Goal: Task Accomplishment & Management: Manage account settings

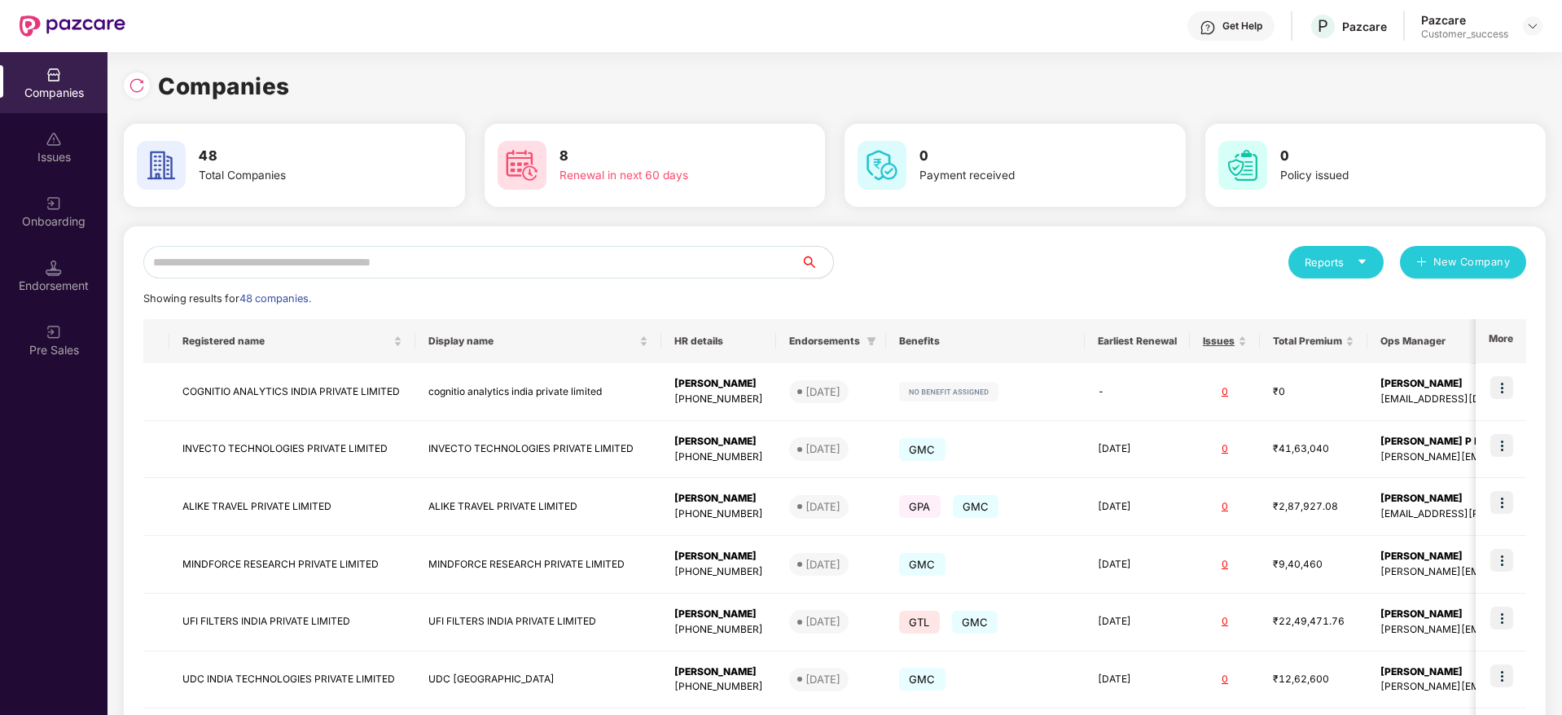
click at [352, 260] on input "text" at bounding box center [471, 262] width 657 height 33
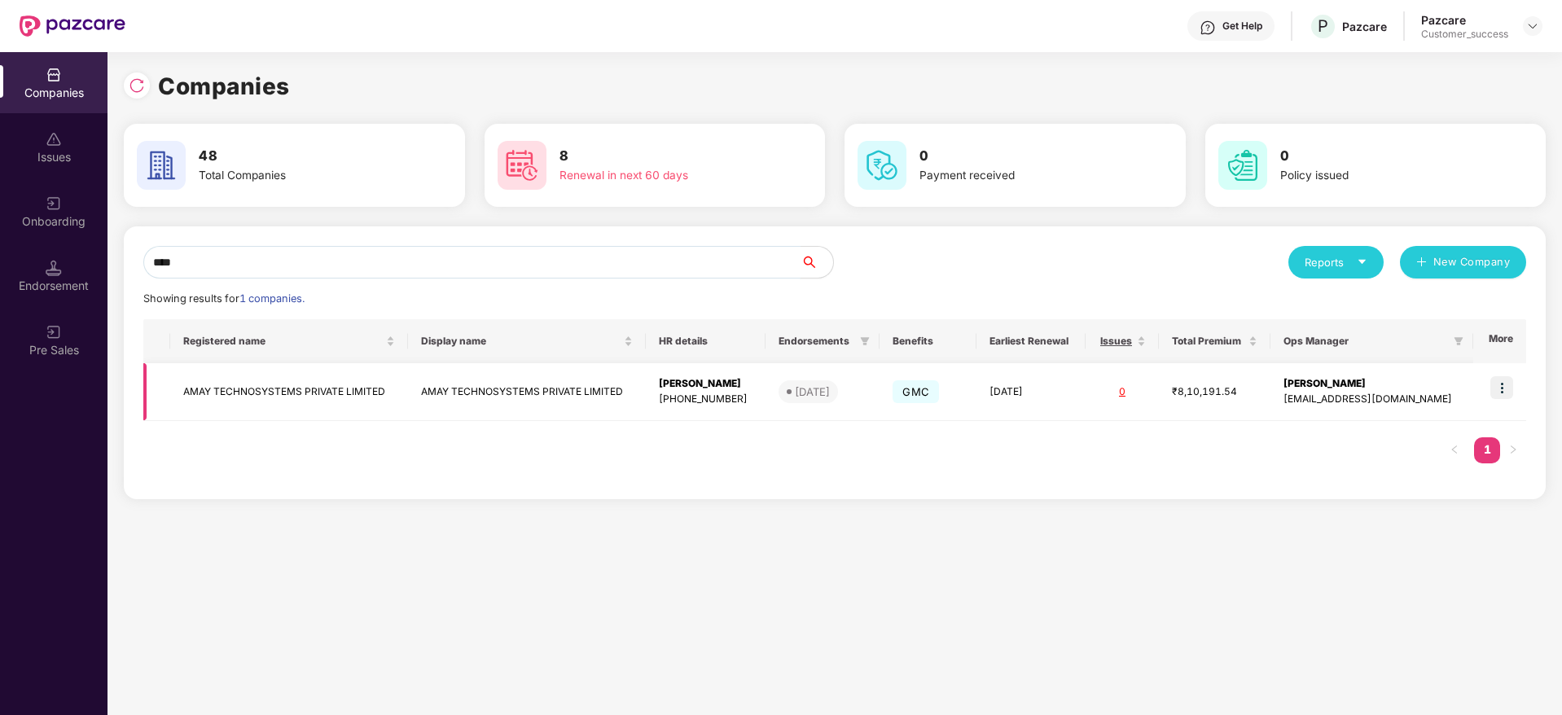
type input "****"
click at [1507, 378] on img at bounding box center [1501, 387] width 23 height 23
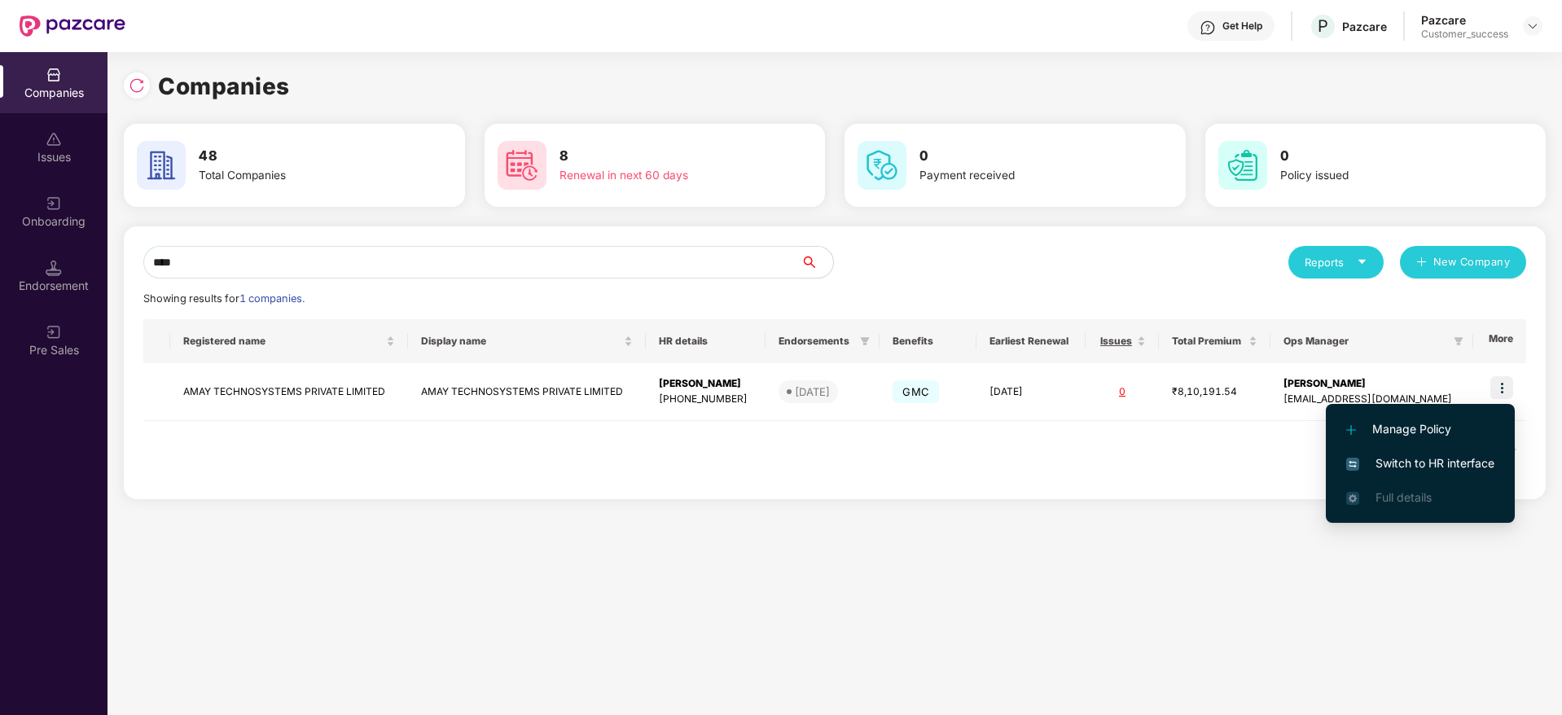
click at [1414, 468] on span "Switch to HR interface" at bounding box center [1420, 463] width 148 height 18
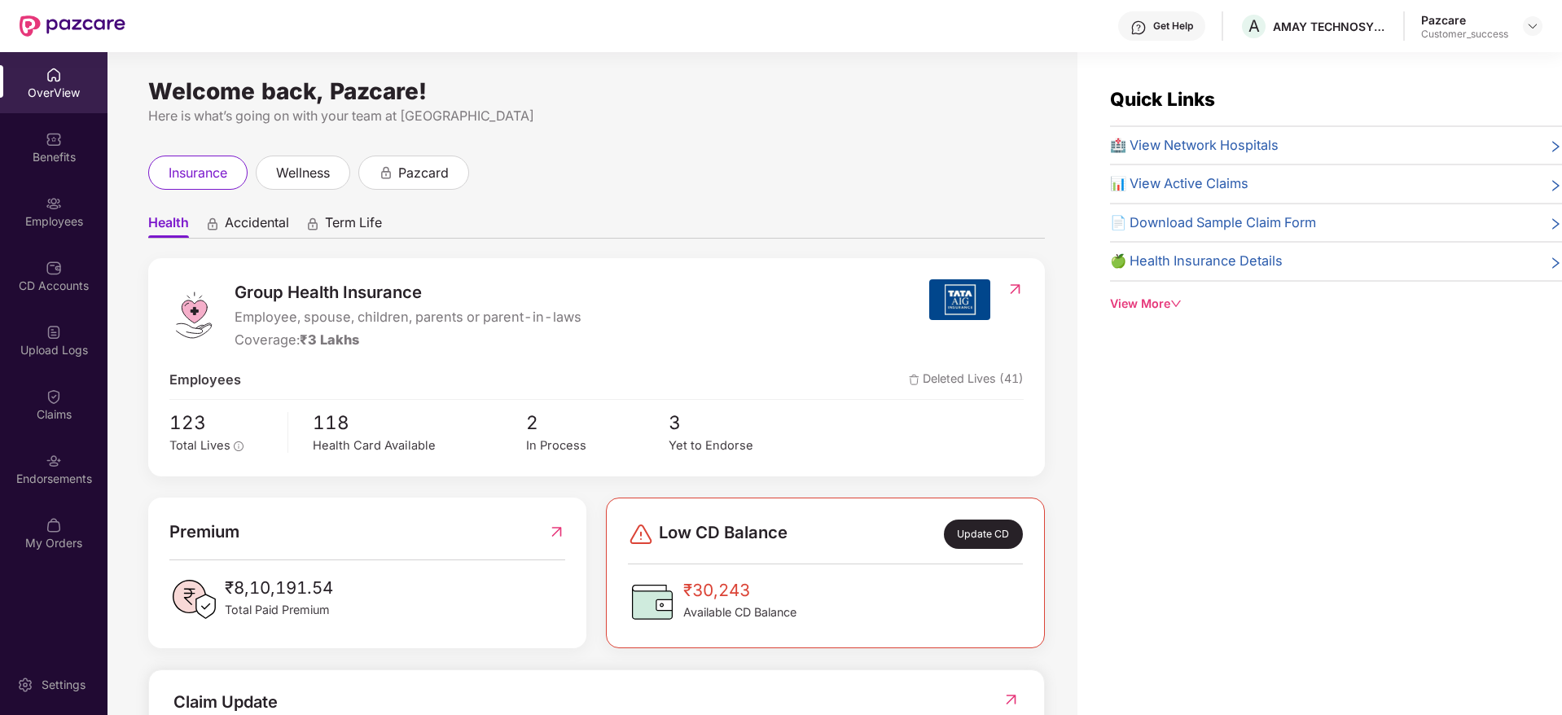
click at [61, 212] on div "Employees" at bounding box center [54, 211] width 108 height 61
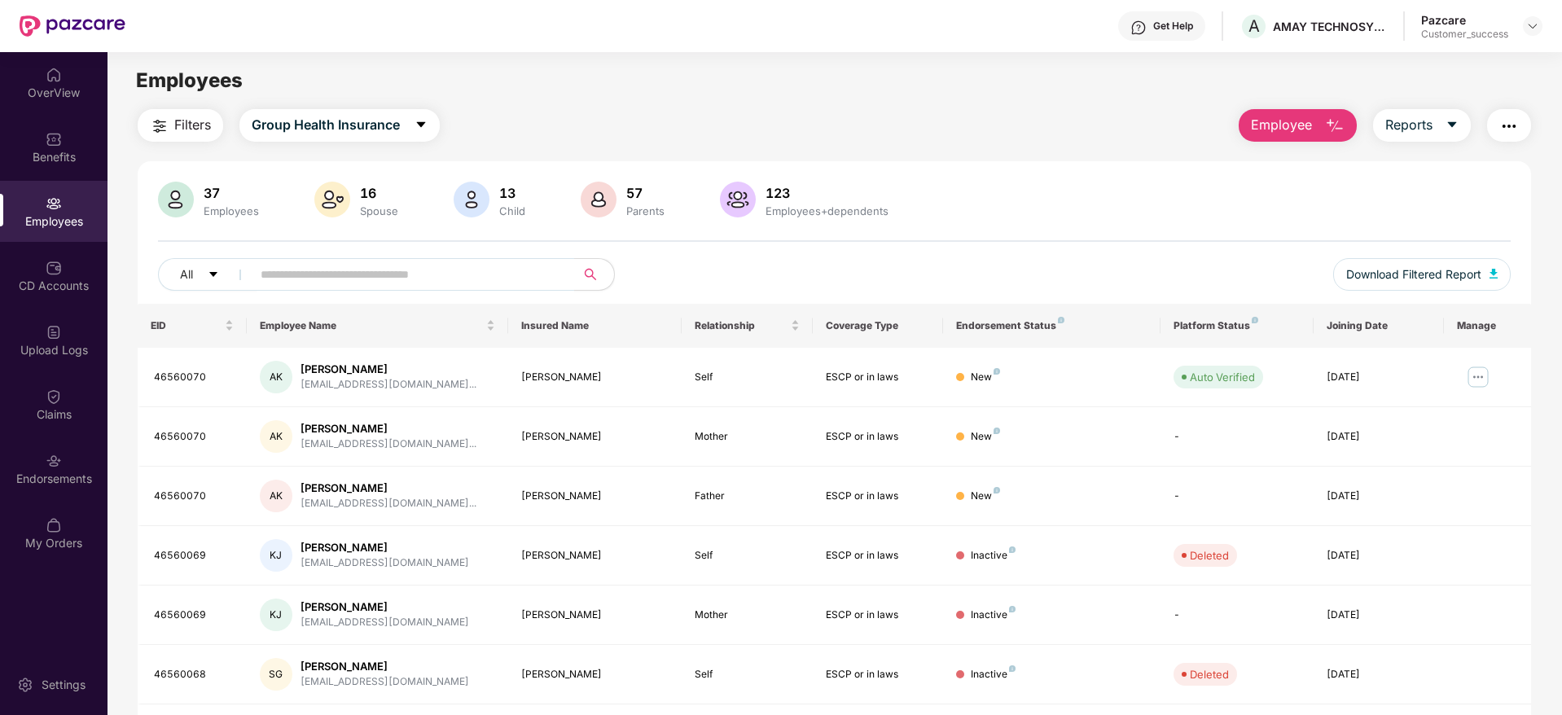
click at [1277, 129] on span "Employee" at bounding box center [1281, 125] width 61 height 20
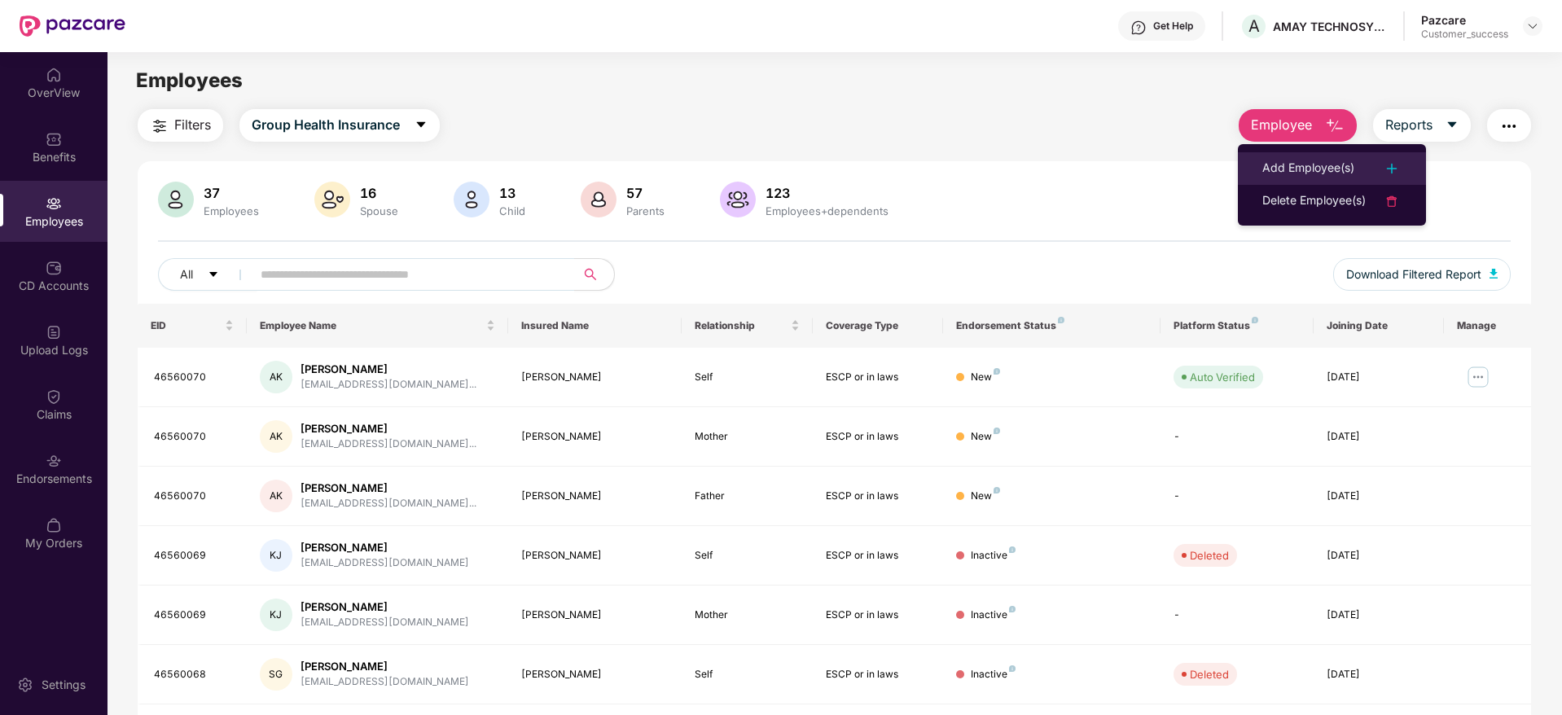
click at [1295, 170] on div "Add Employee(s)" at bounding box center [1308, 169] width 92 height 20
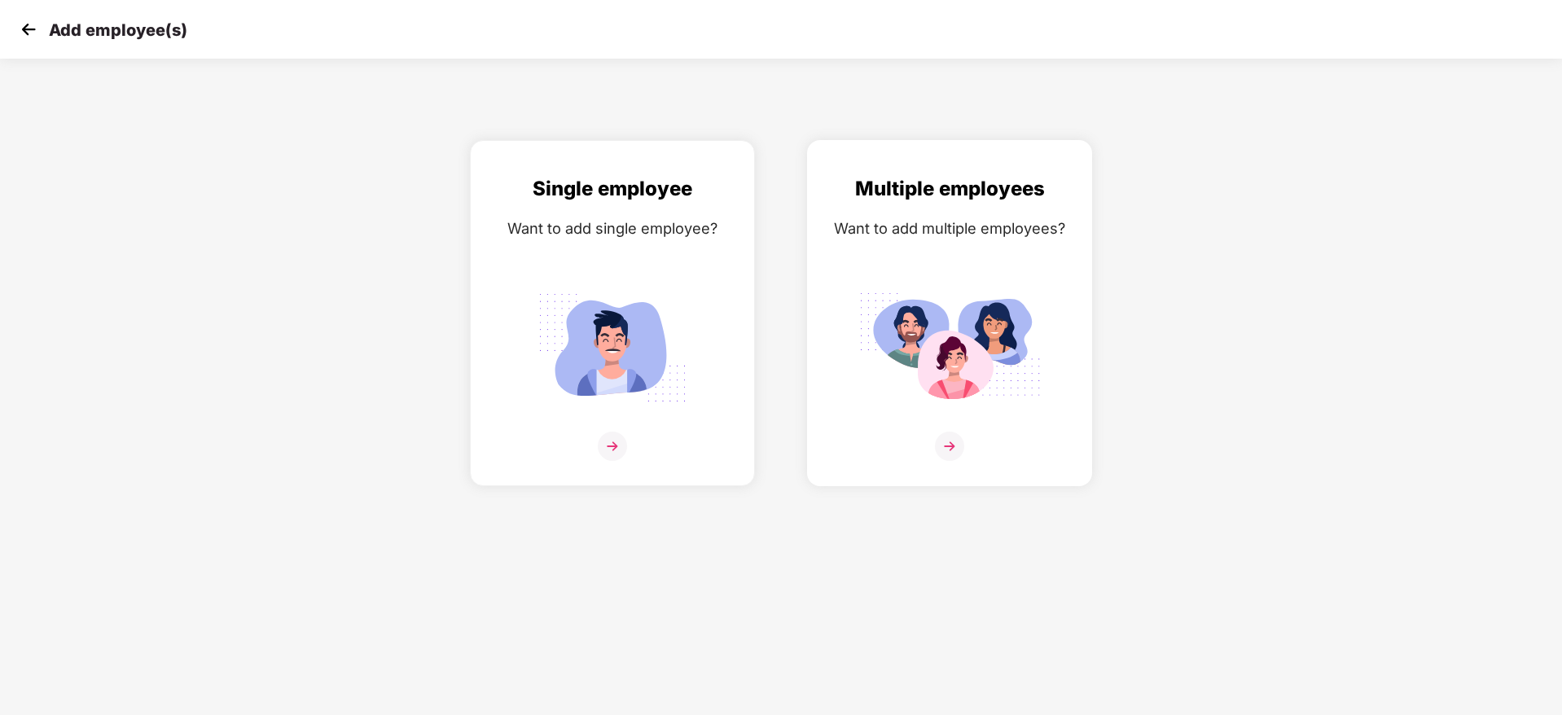
click at [956, 446] on img at bounding box center [949, 446] width 29 height 29
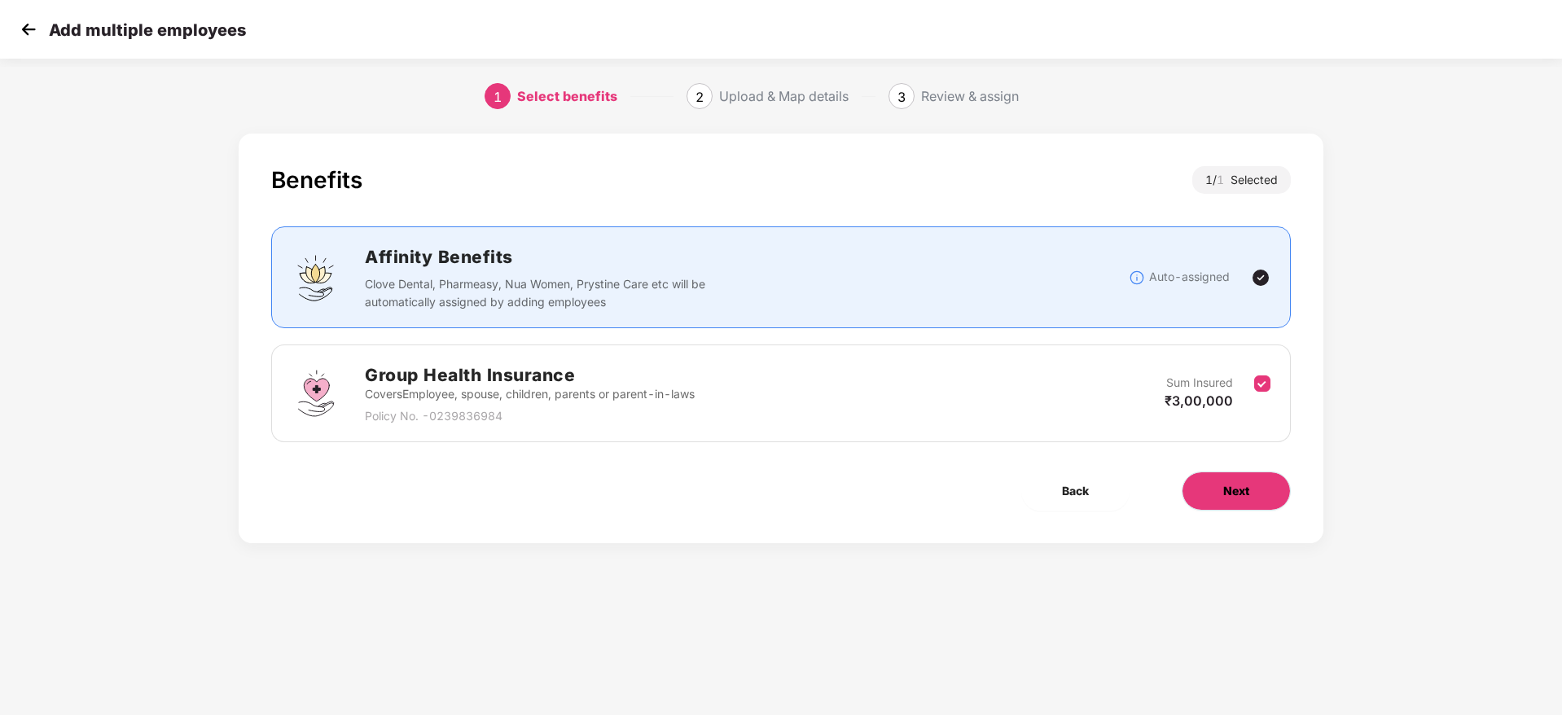
click at [1245, 487] on span "Next" at bounding box center [1236, 491] width 26 height 18
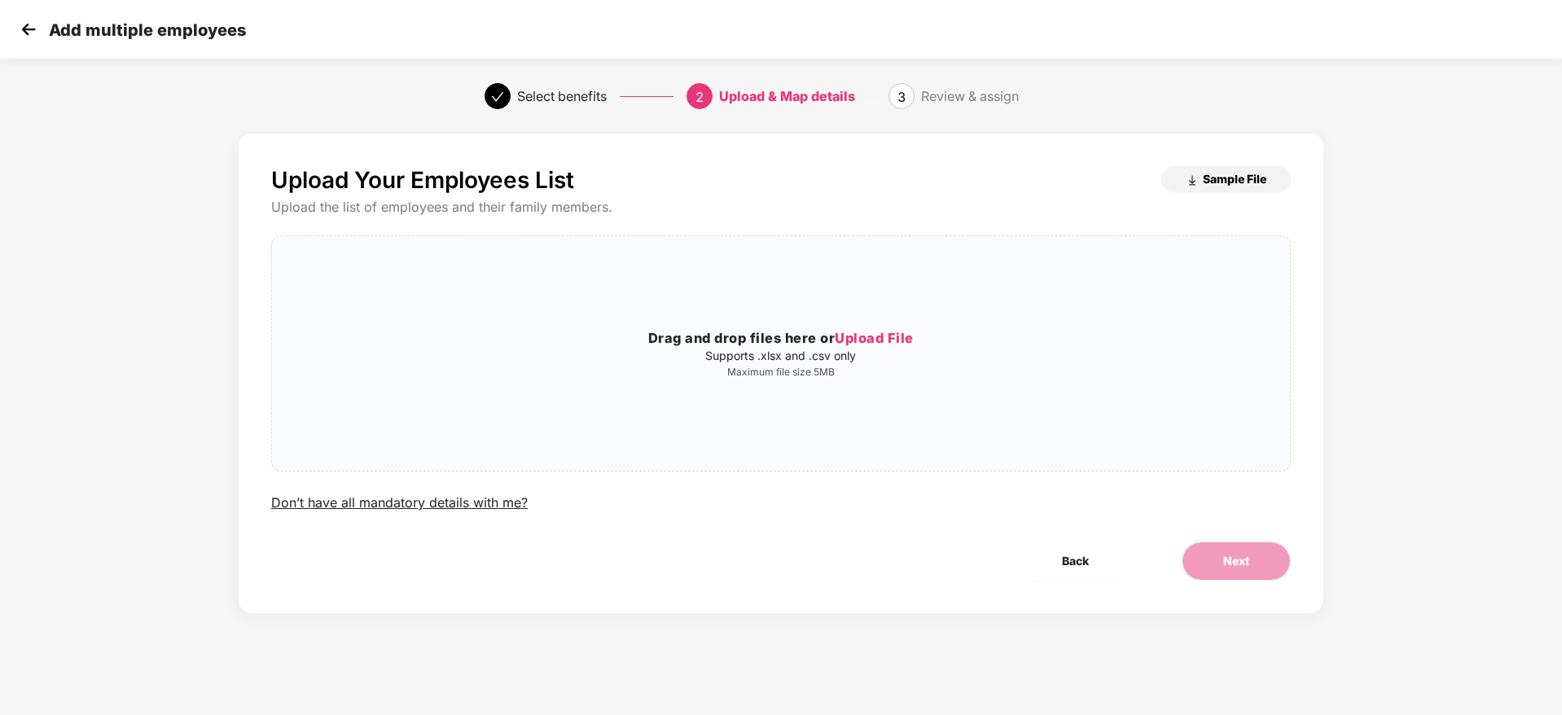
click at [1203, 178] on span "Sample File" at bounding box center [1235, 178] width 64 height 15
click at [884, 331] on span "Upload File" at bounding box center [874, 338] width 79 height 16
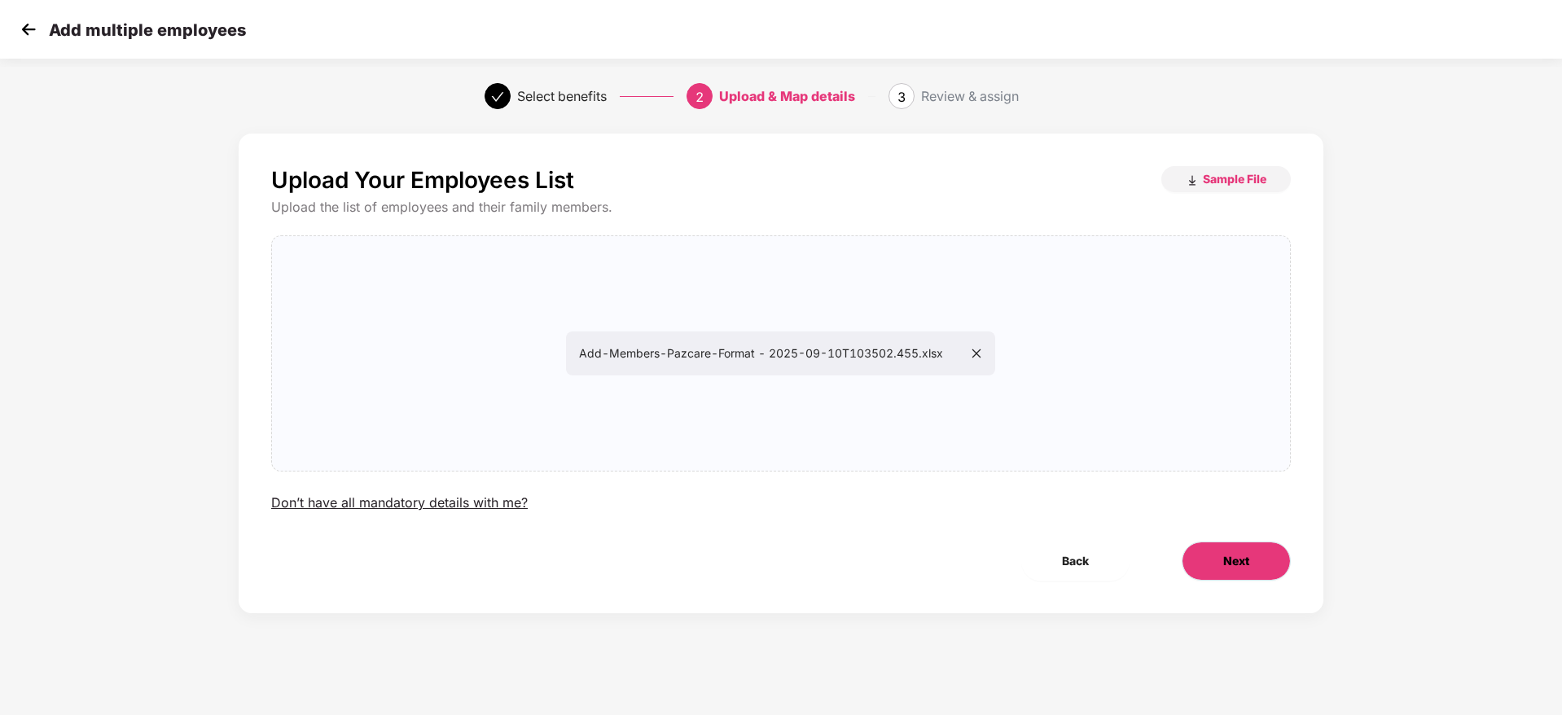
click at [1209, 546] on button "Next" at bounding box center [1236, 561] width 109 height 39
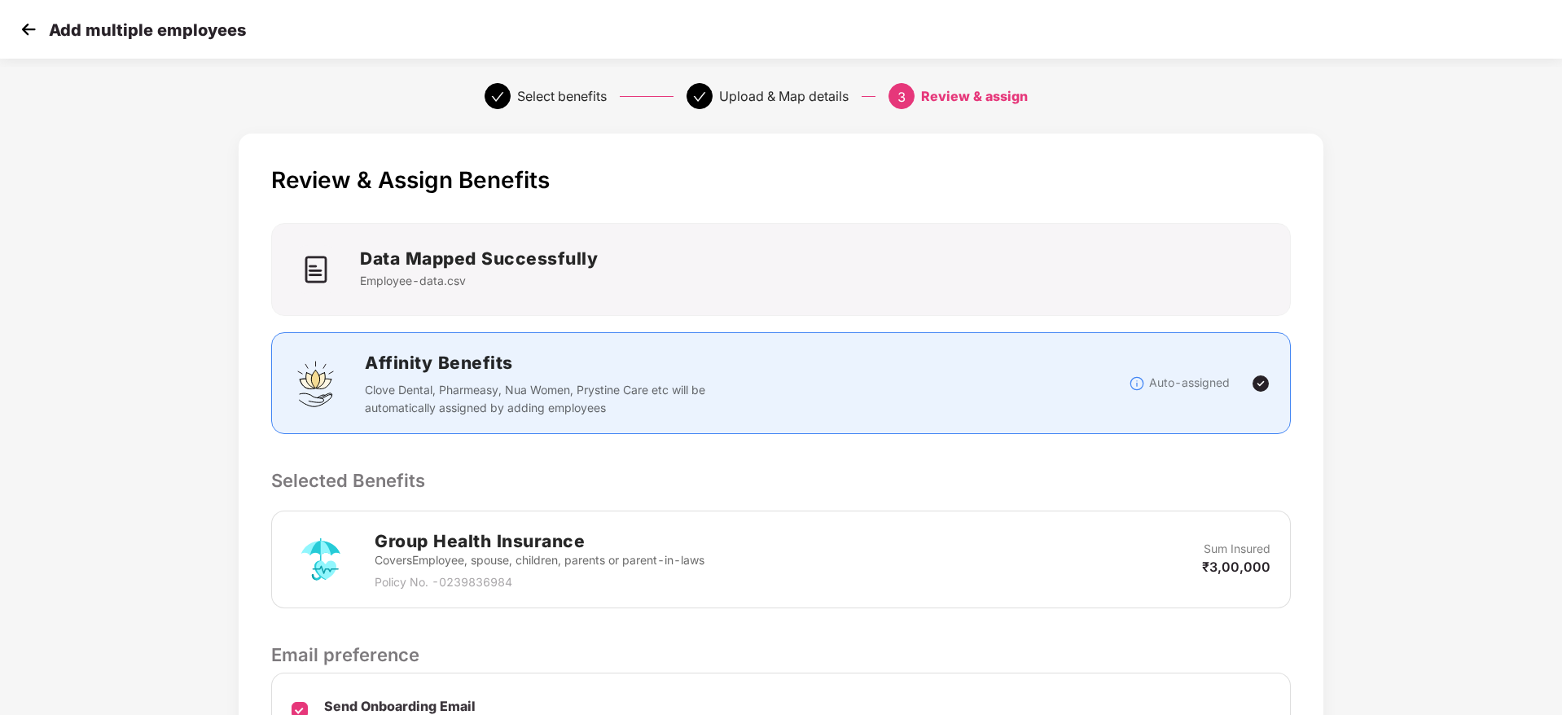
click at [1389, 474] on div "Review & Assign Benefits Data Mapped Successfully Employee-data.csv Affinity Be…" at bounding box center [780, 516] width 1301 height 783
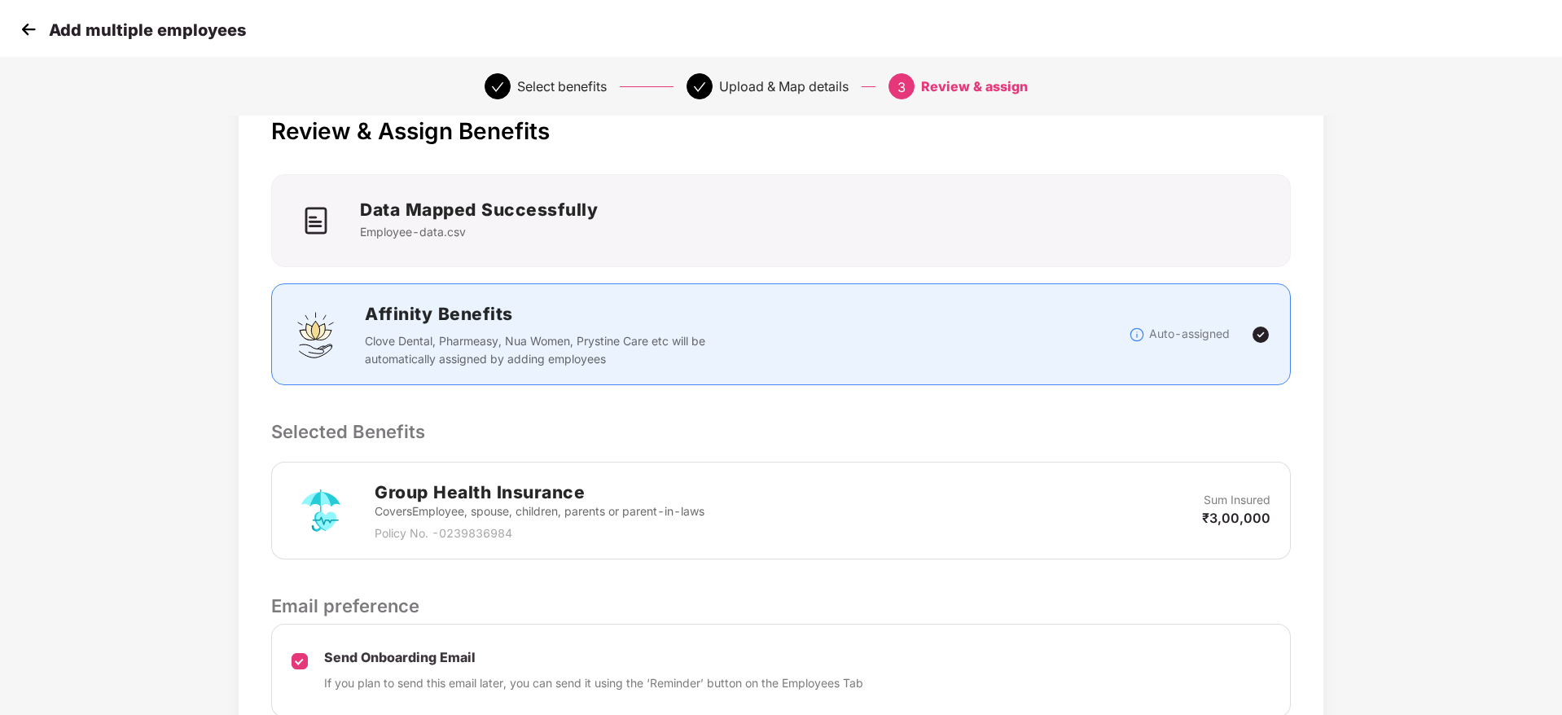
scroll to position [193, 0]
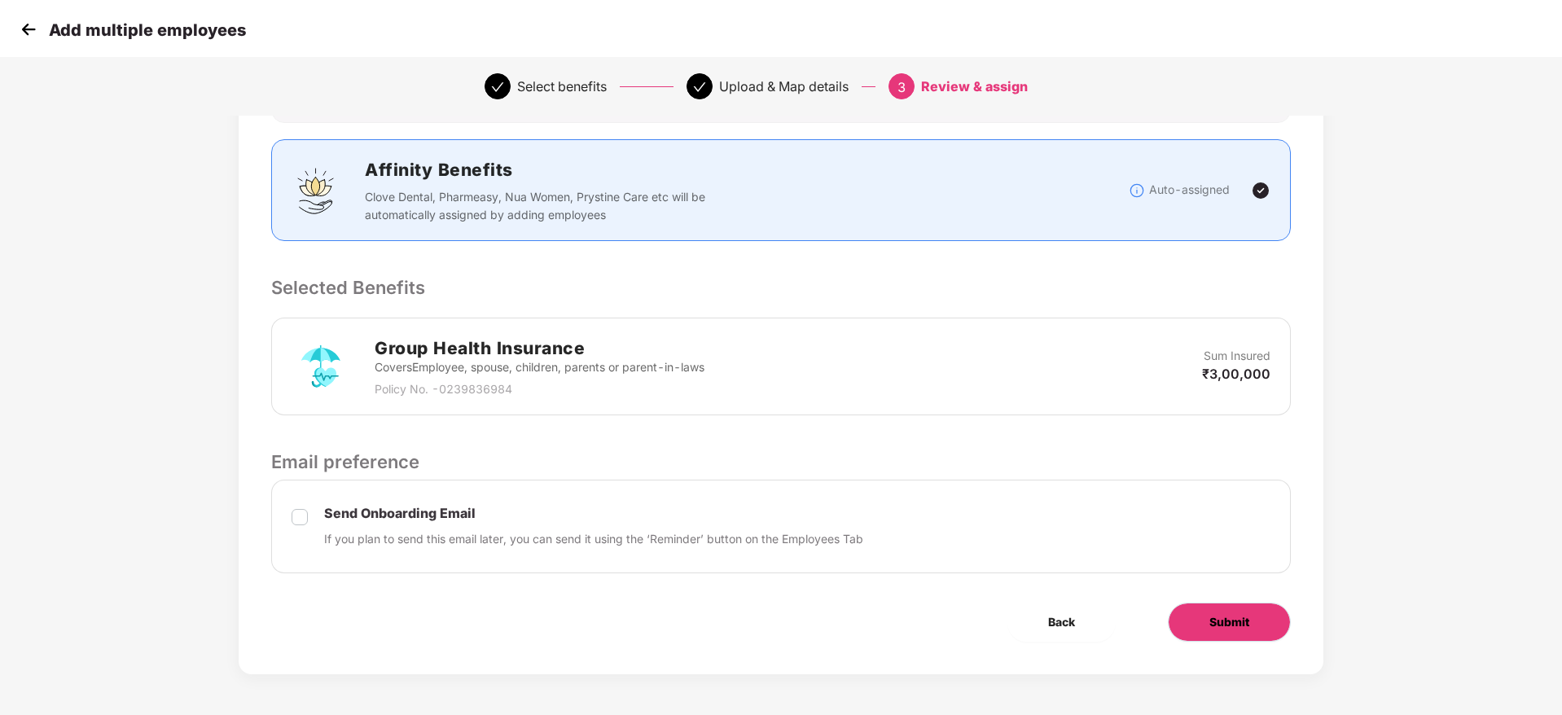
click at [1224, 625] on span "Submit" at bounding box center [1229, 622] width 40 height 18
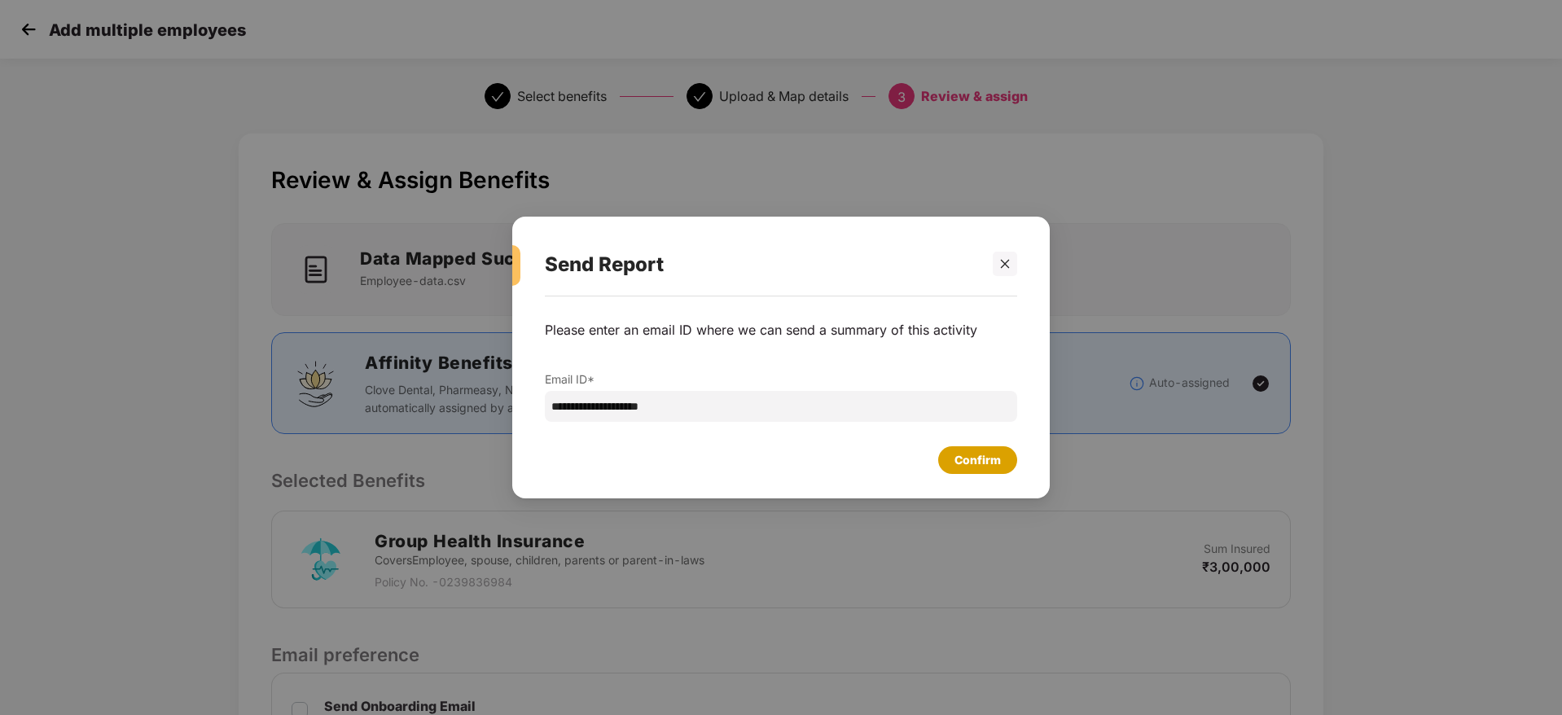
click at [982, 459] on div "Confirm" at bounding box center [977, 460] width 46 height 18
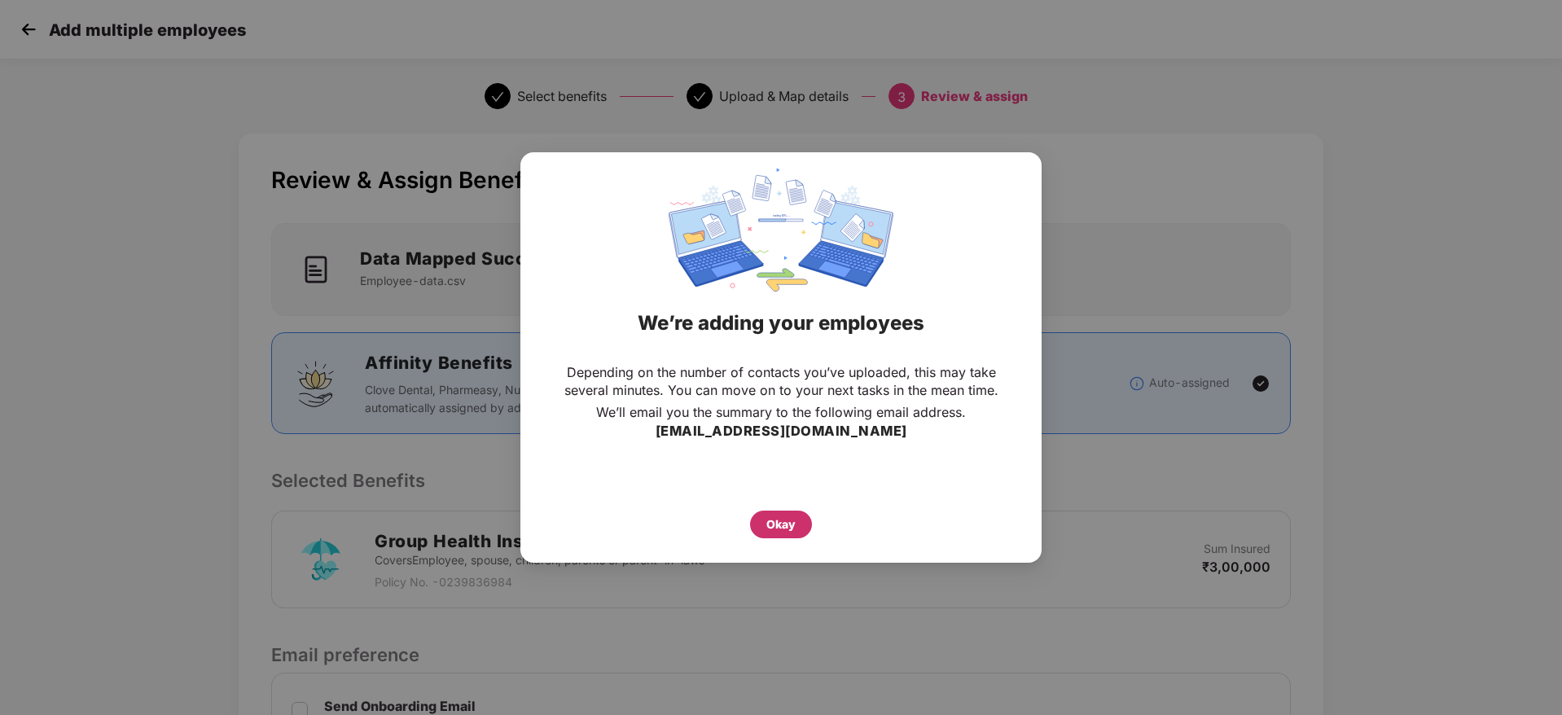
click at [790, 525] on div "Okay" at bounding box center [780, 525] width 29 height 18
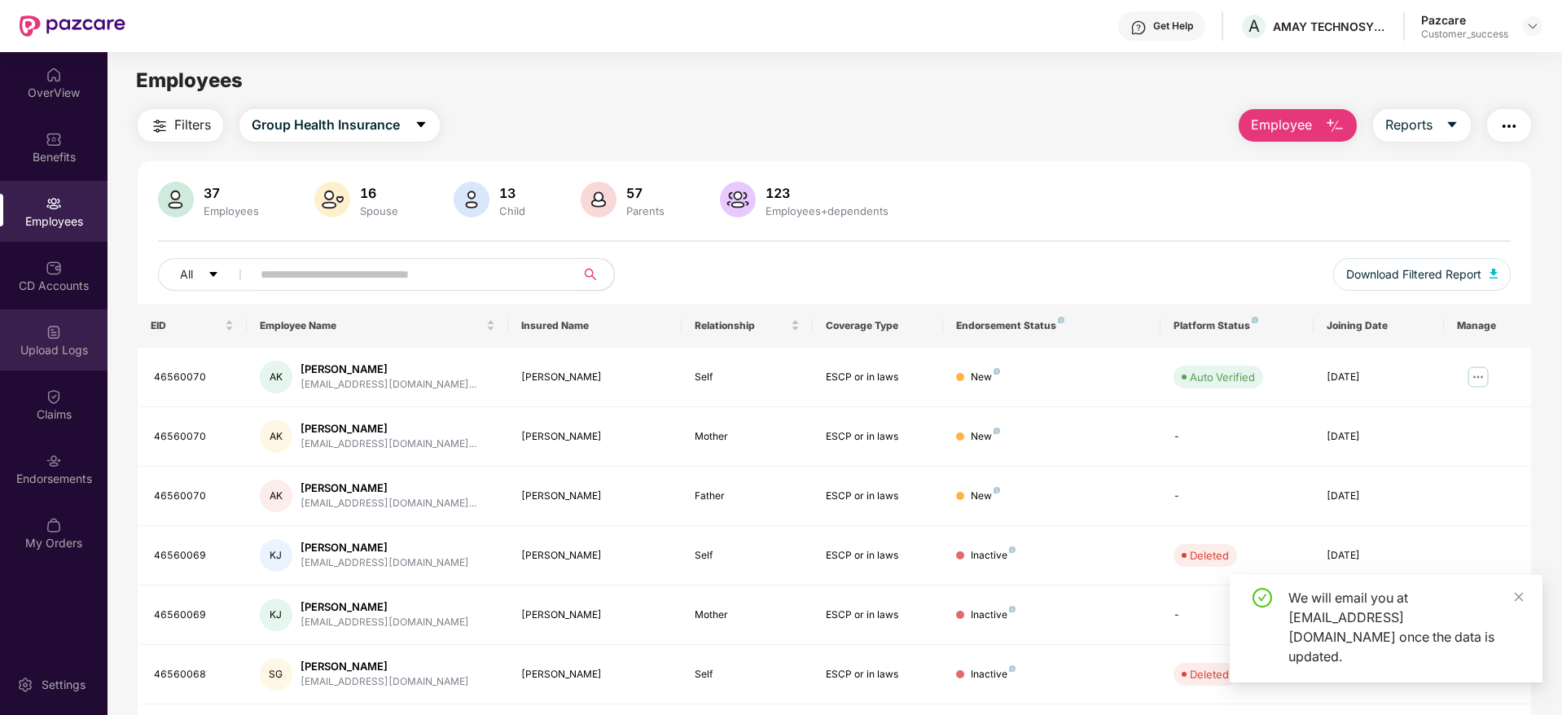
click at [50, 349] on div "Upload Logs" at bounding box center [54, 350] width 108 height 16
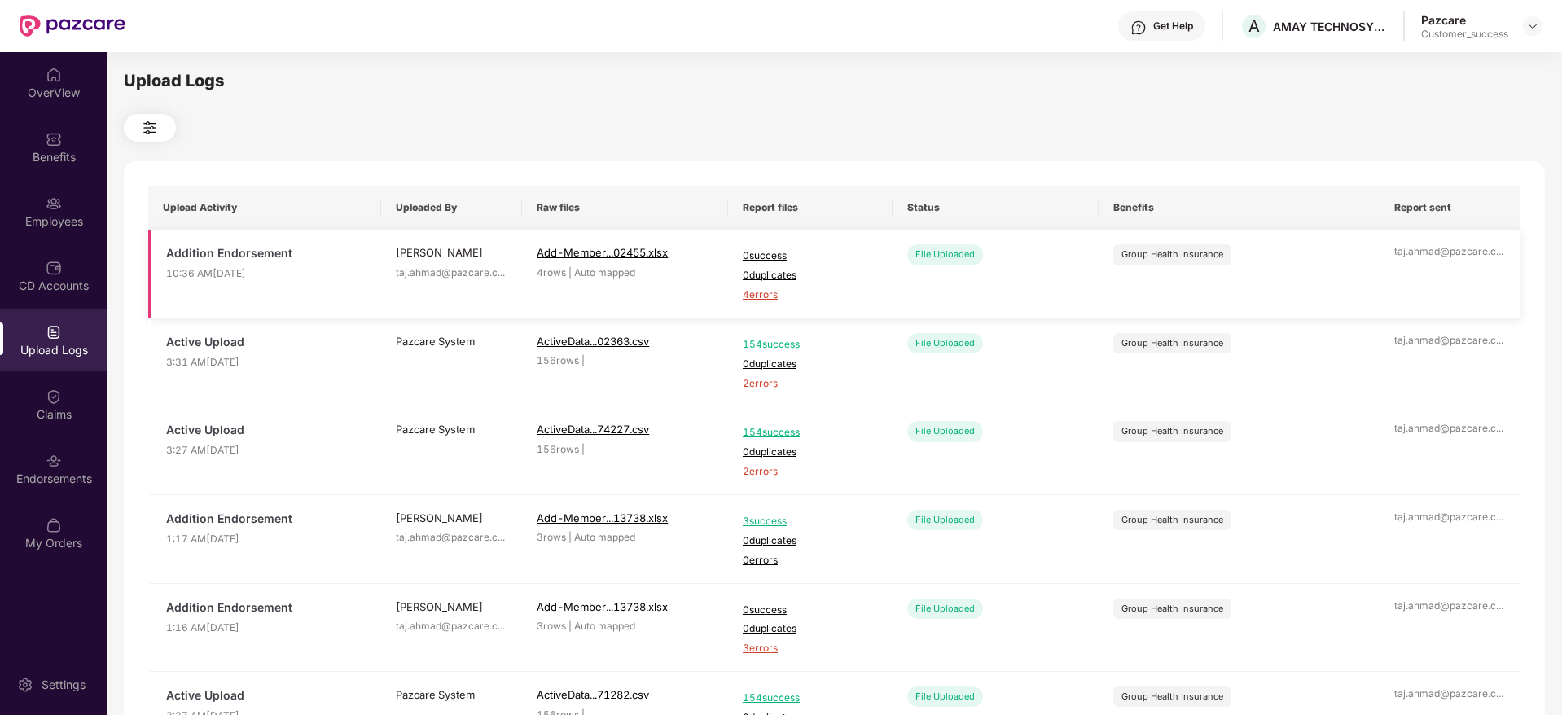
click at [766, 294] on span "4 errors" at bounding box center [810, 294] width 135 height 15
click at [63, 210] on div "Employees" at bounding box center [54, 211] width 108 height 61
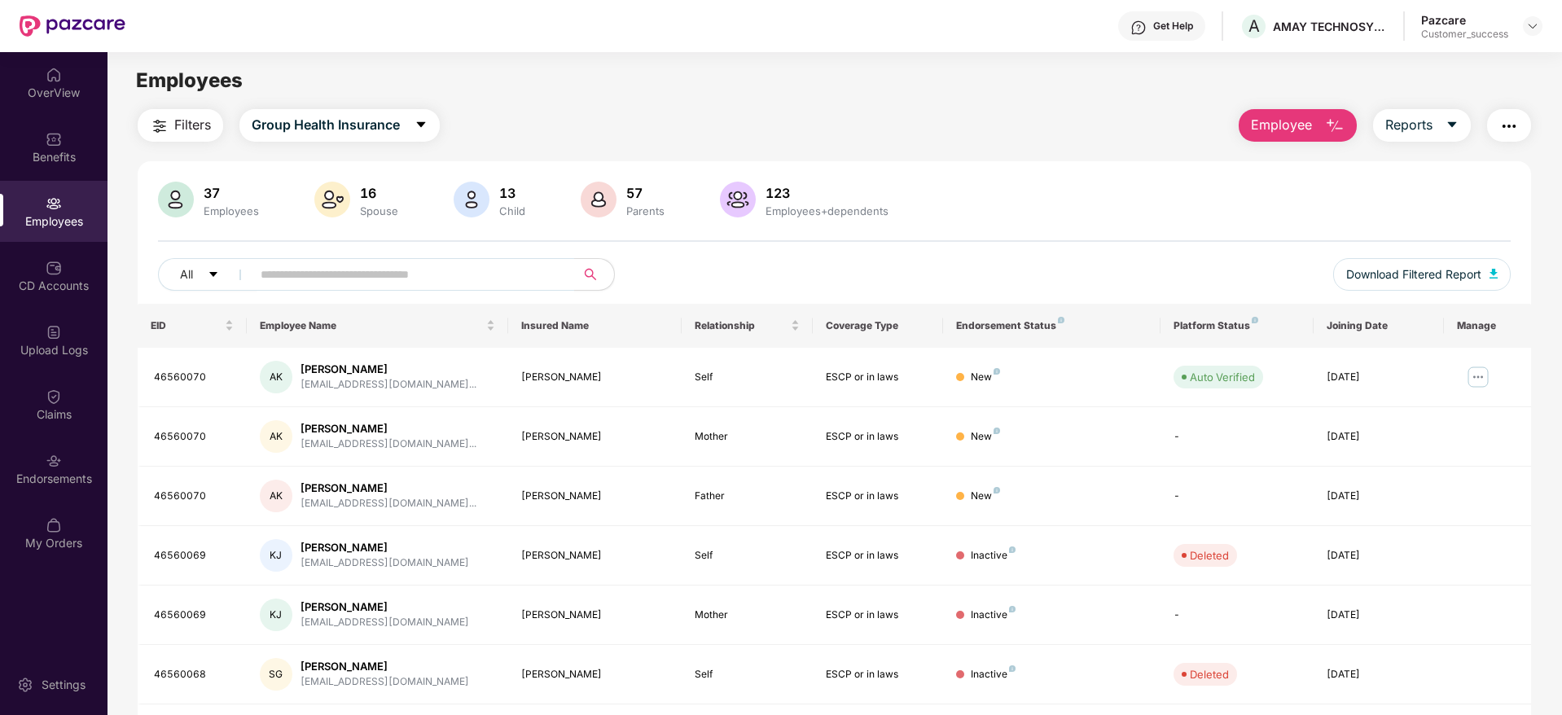
click at [1280, 132] on span "Employee" at bounding box center [1281, 125] width 61 height 20
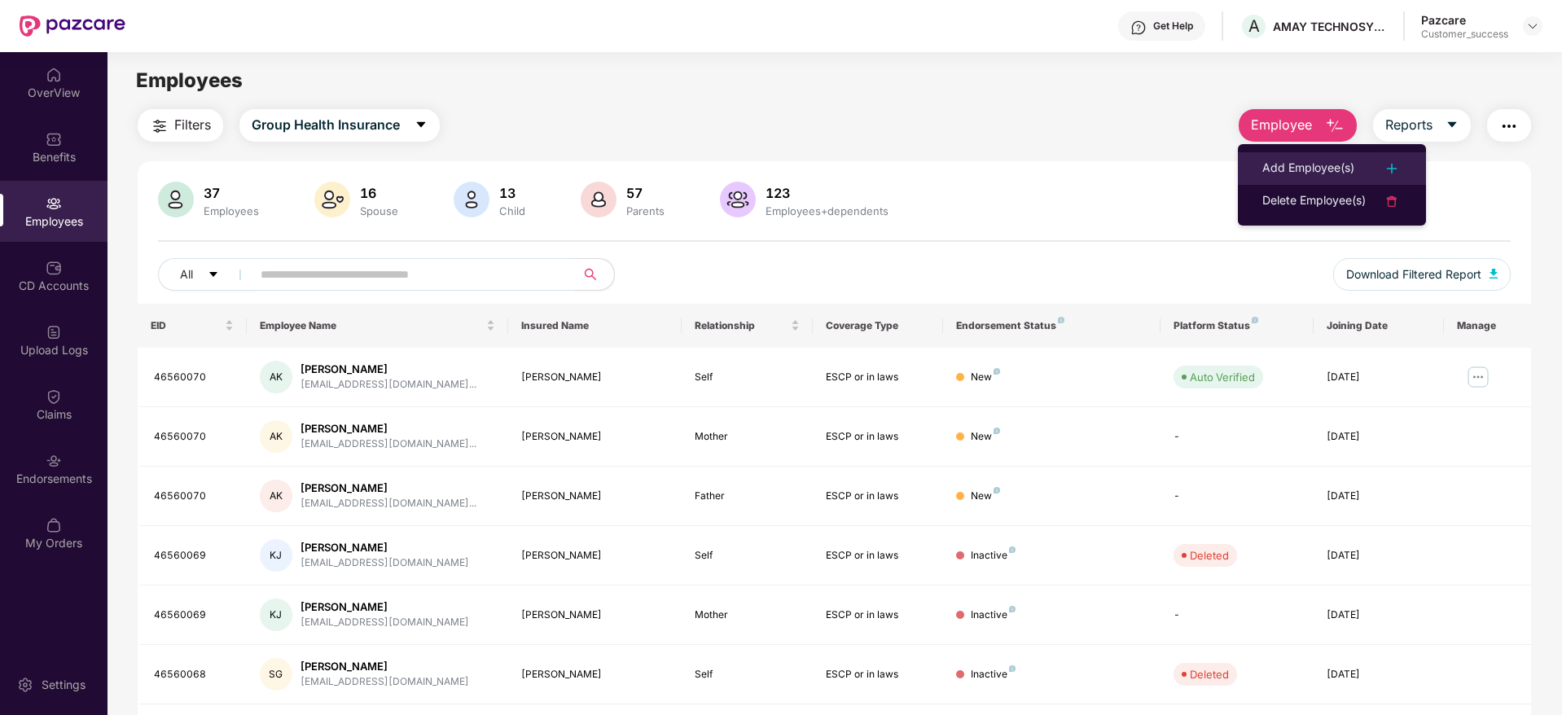
click at [1327, 167] on div "Add Employee(s)" at bounding box center [1308, 169] width 92 height 20
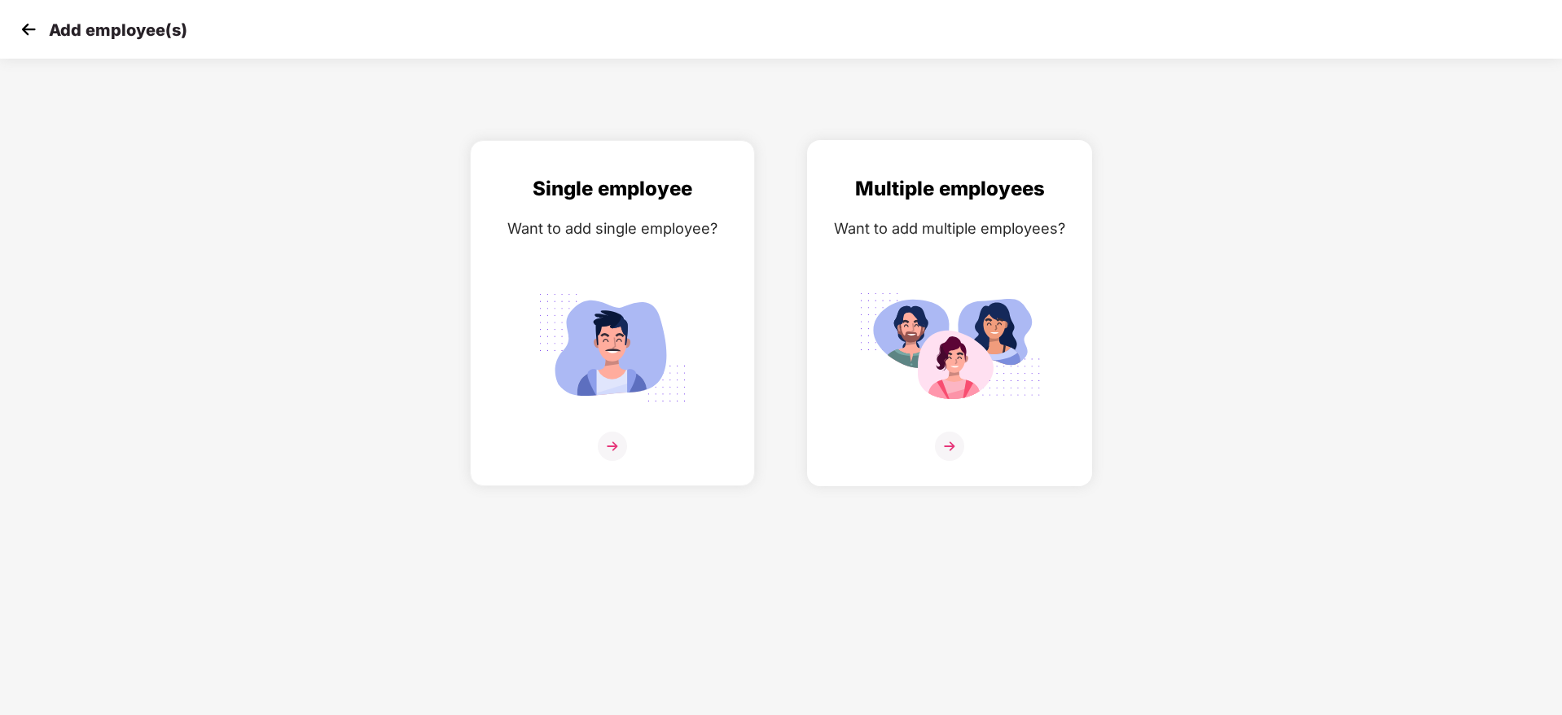
click at [949, 445] on img at bounding box center [949, 446] width 29 height 29
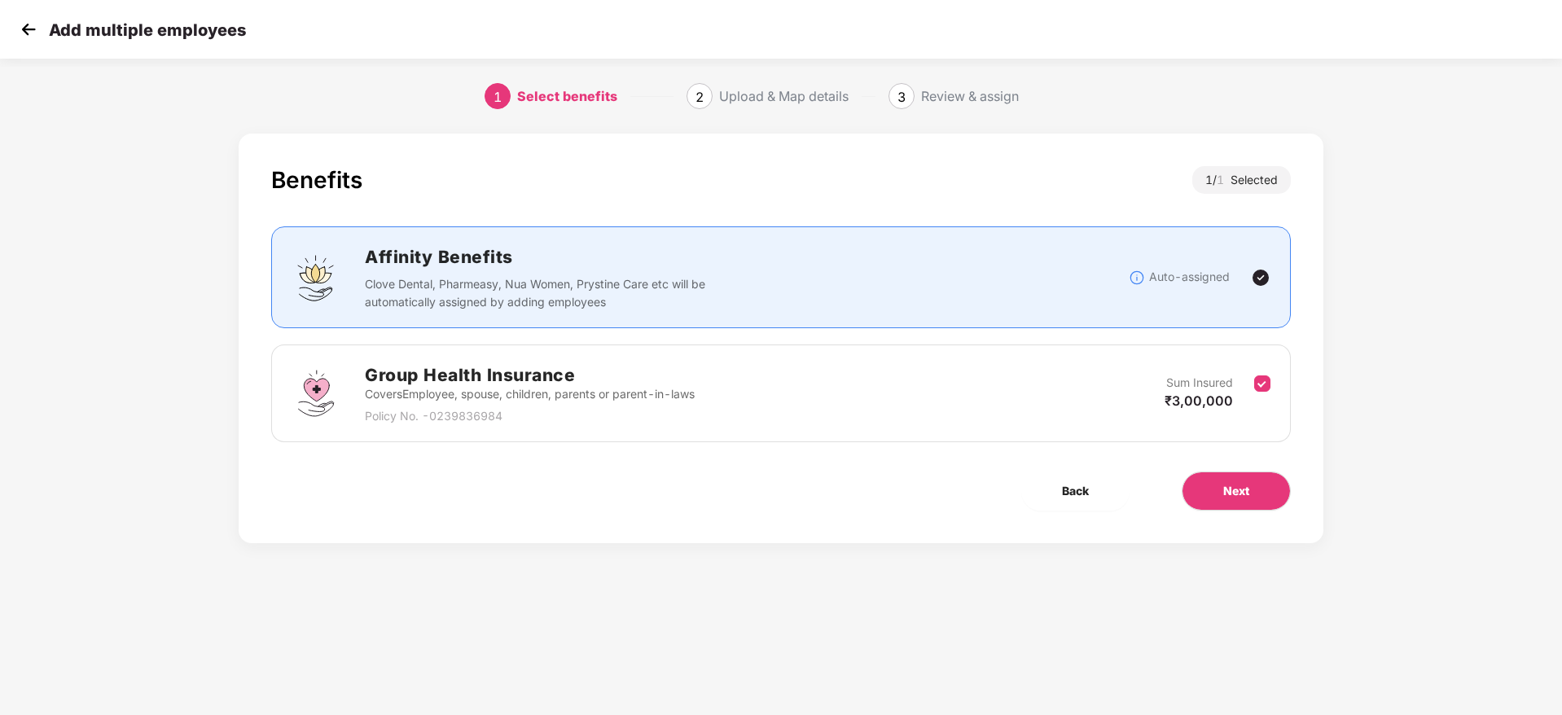
click at [1237, 468] on div "Benefits 1 / 1 Selected Affinity Benefits Clove Dental, Pharmeasy, Nua Women, P…" at bounding box center [781, 339] width 1085 height 410
click at [1237, 470] on div "Benefits 1 / 1 Selected Affinity Benefits Clove Dental, Pharmeasy, Nua Women, P…" at bounding box center [781, 339] width 1085 height 410
click at [1234, 482] on span "Next" at bounding box center [1236, 491] width 26 height 18
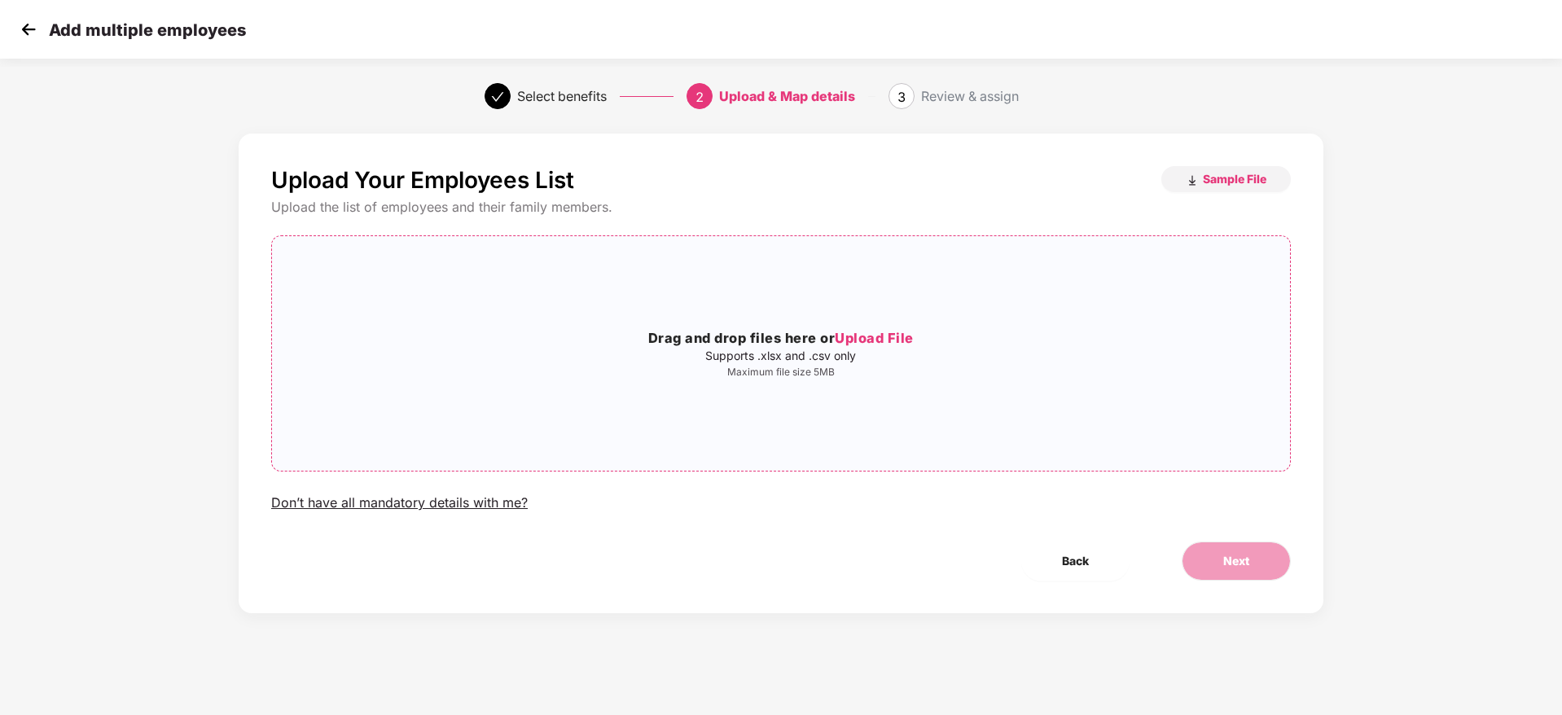
click at [862, 340] on span "Upload File" at bounding box center [874, 338] width 79 height 16
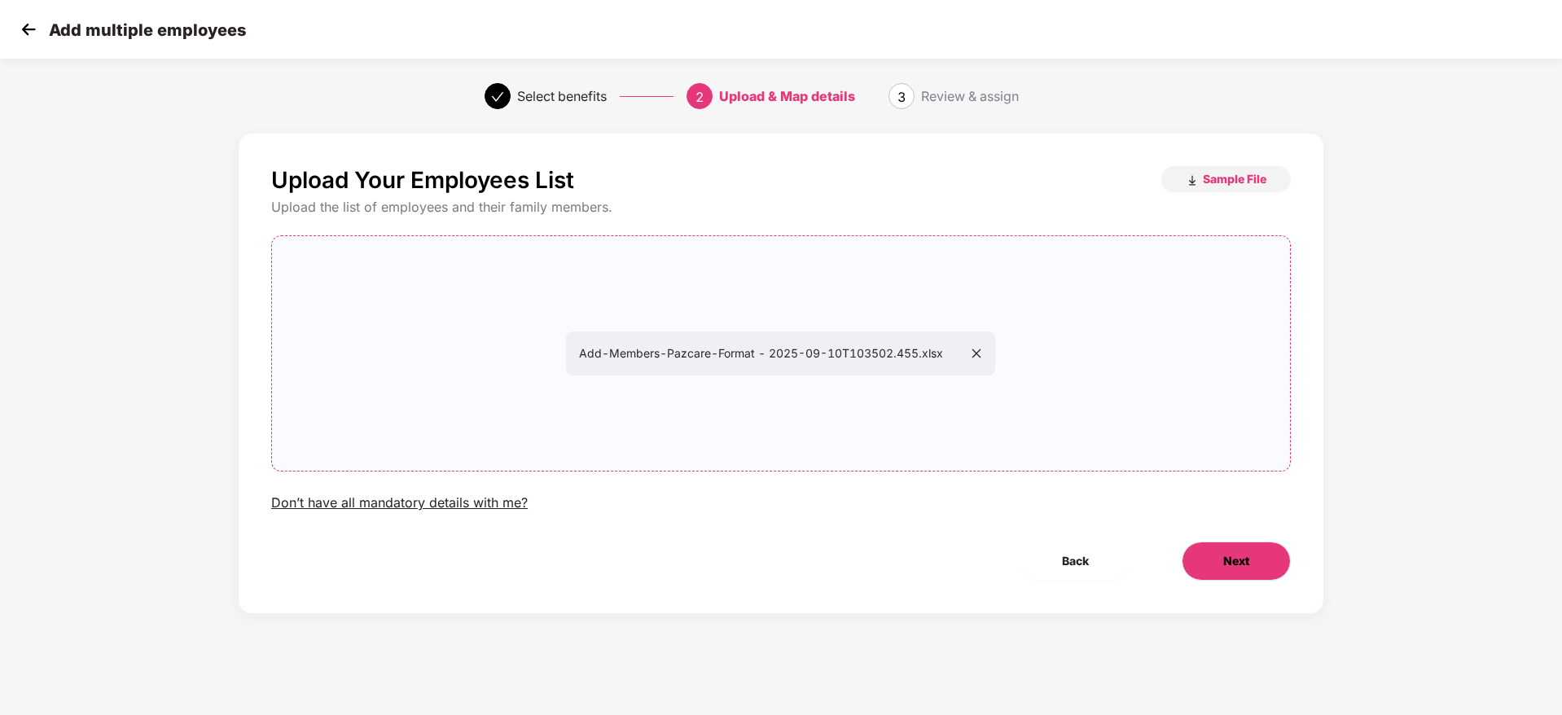
click at [1230, 549] on button "Next" at bounding box center [1236, 561] width 109 height 39
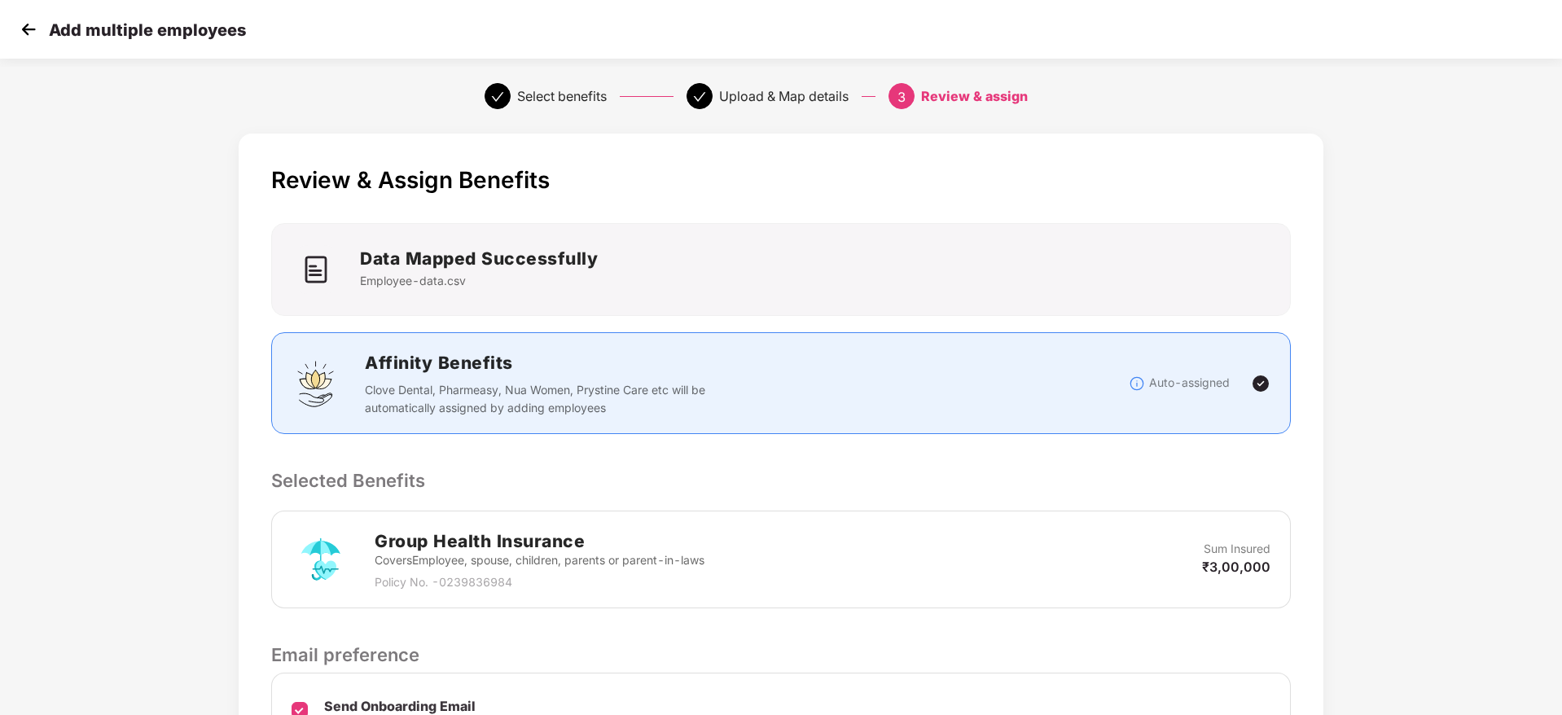
click at [1301, 469] on div "Review & Assign Benefits Data Mapped Successfully Employee-data.csv Affinity Be…" at bounding box center [781, 501] width 1085 height 734
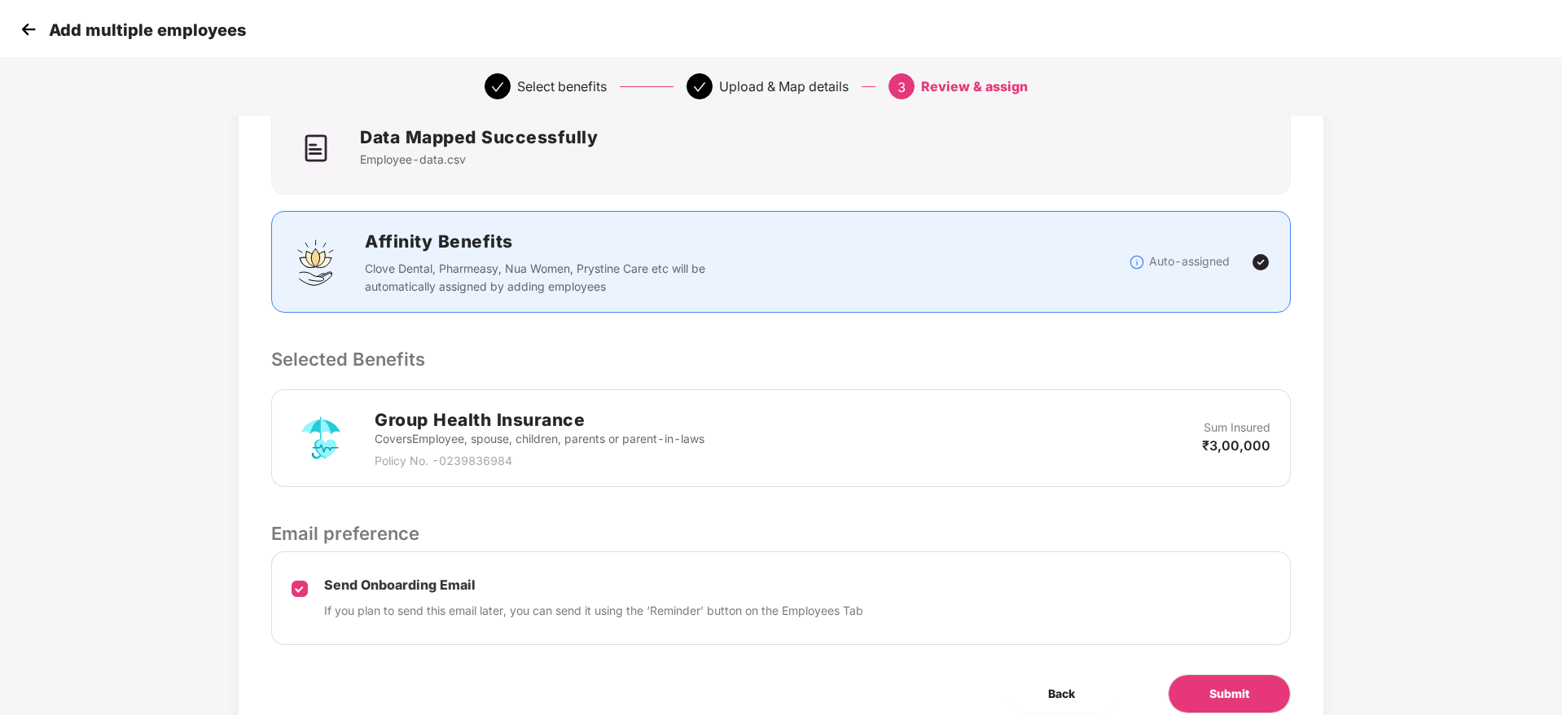
scroll to position [193, 0]
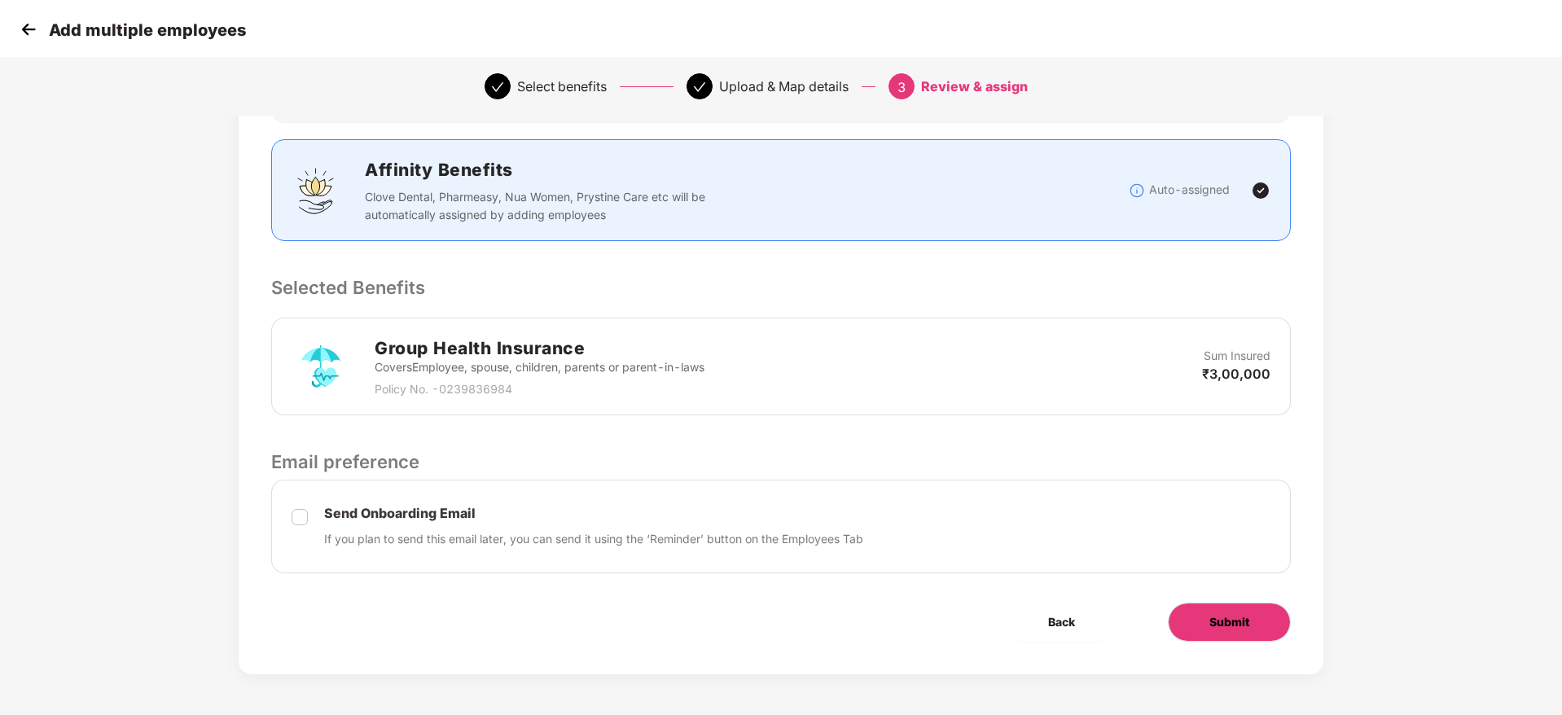
click at [1209, 630] on span "Submit" at bounding box center [1229, 622] width 40 height 18
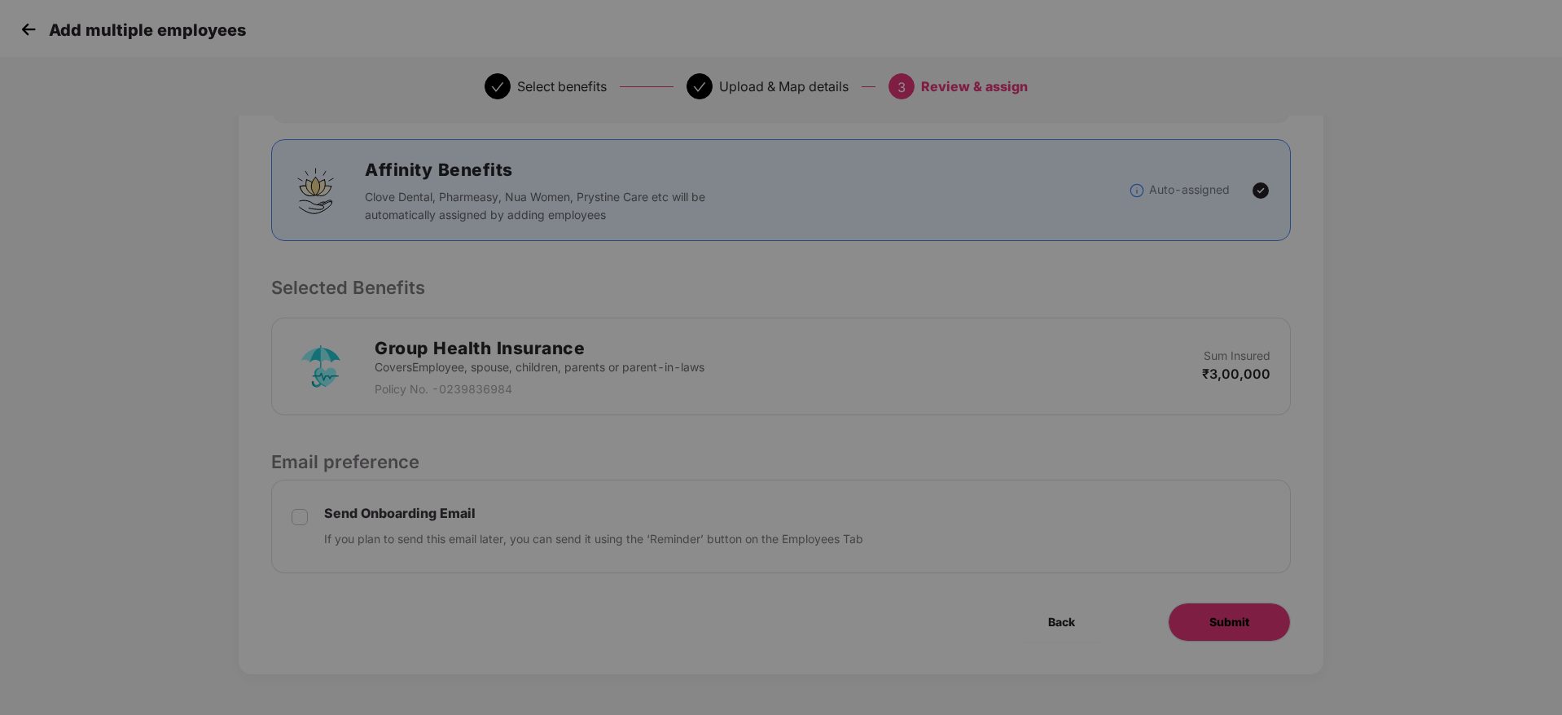
scroll to position [0, 0]
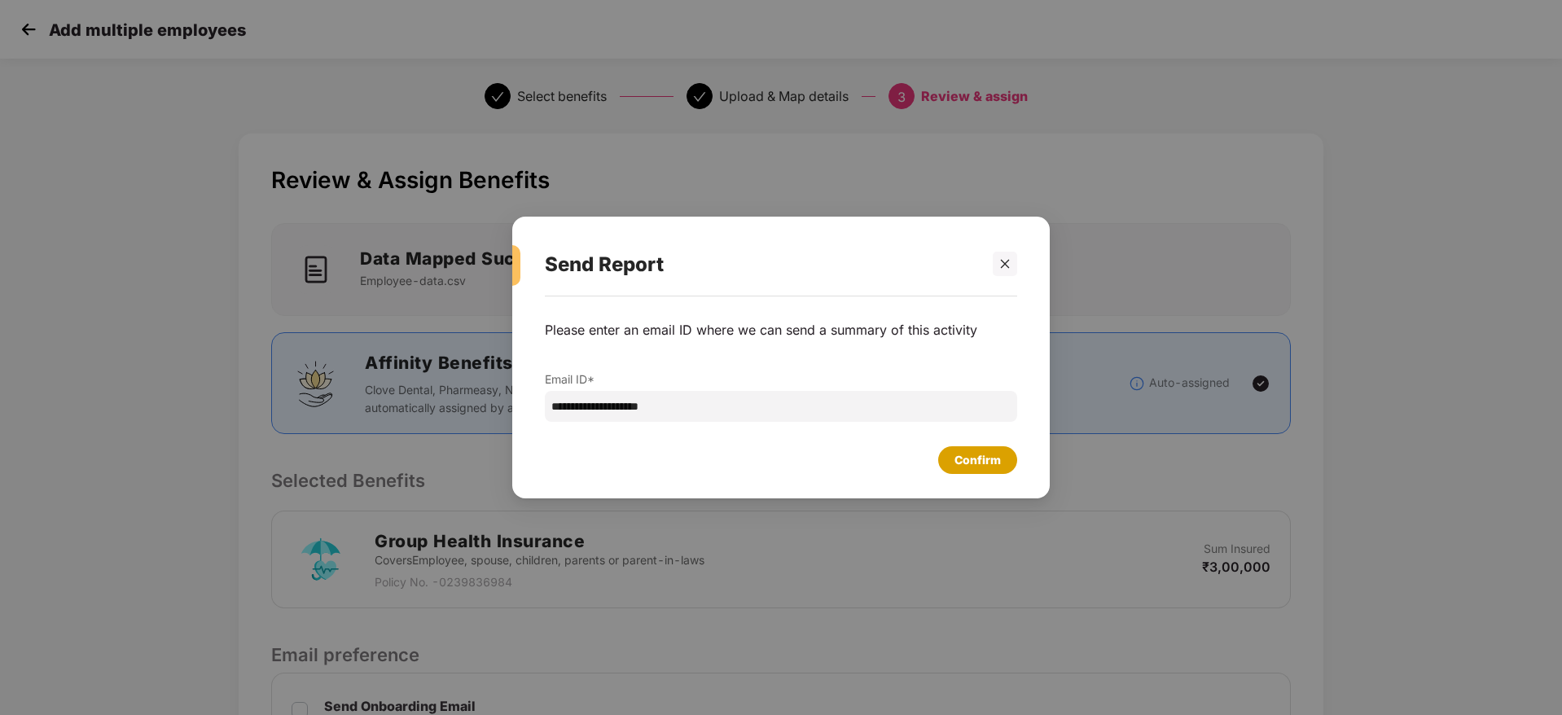
click at [988, 463] on div "Confirm" at bounding box center [977, 460] width 46 height 18
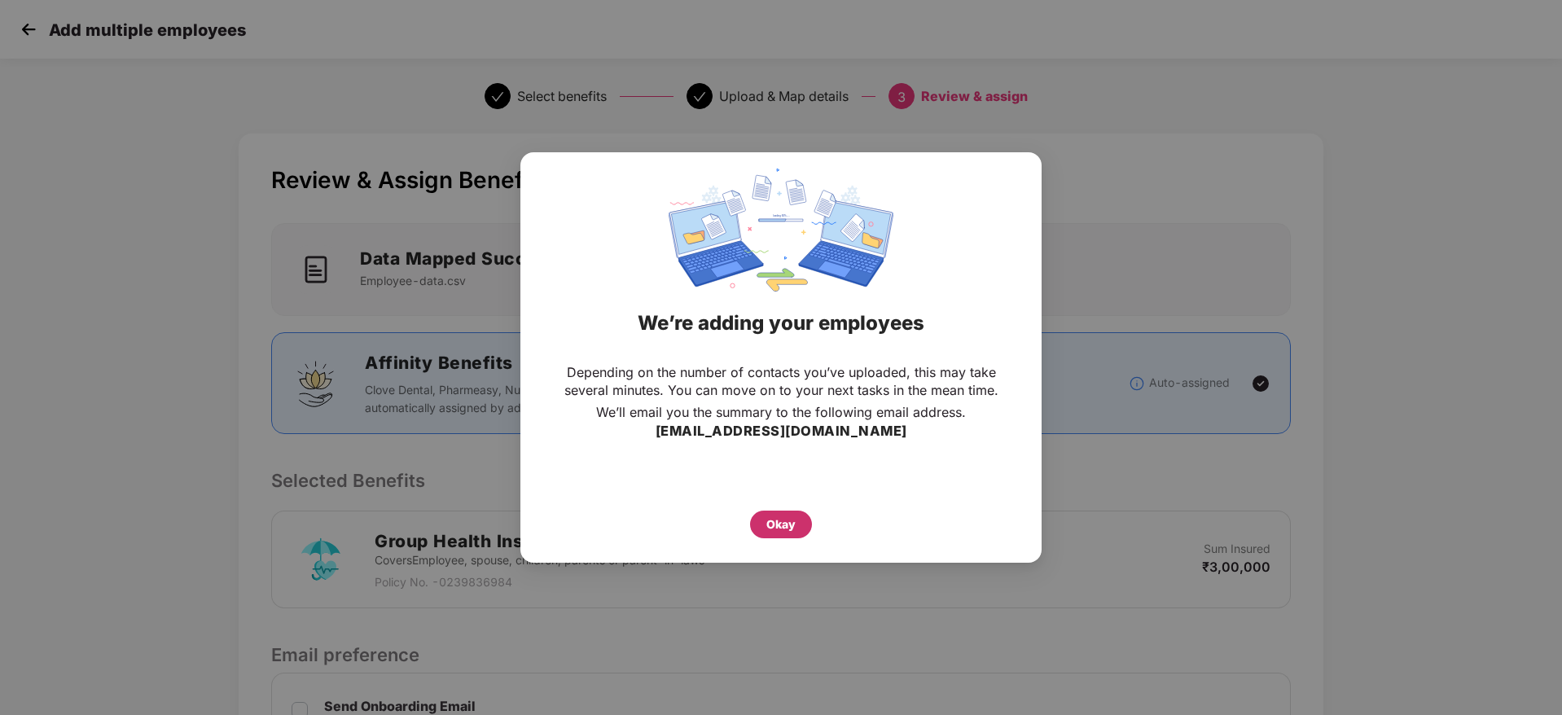
click at [781, 520] on div "Okay" at bounding box center [780, 525] width 29 height 18
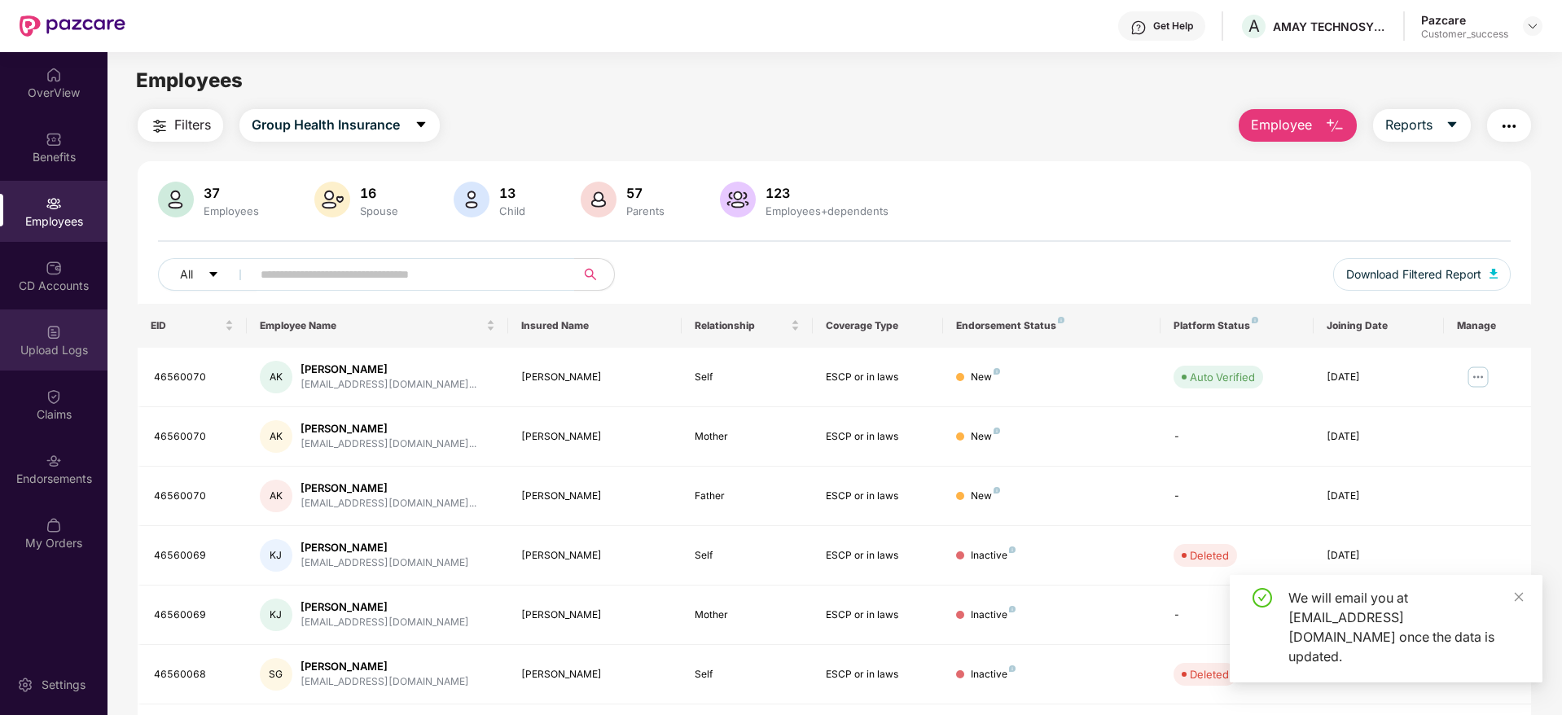
click at [59, 358] on div "Upload Logs" at bounding box center [54, 339] width 108 height 61
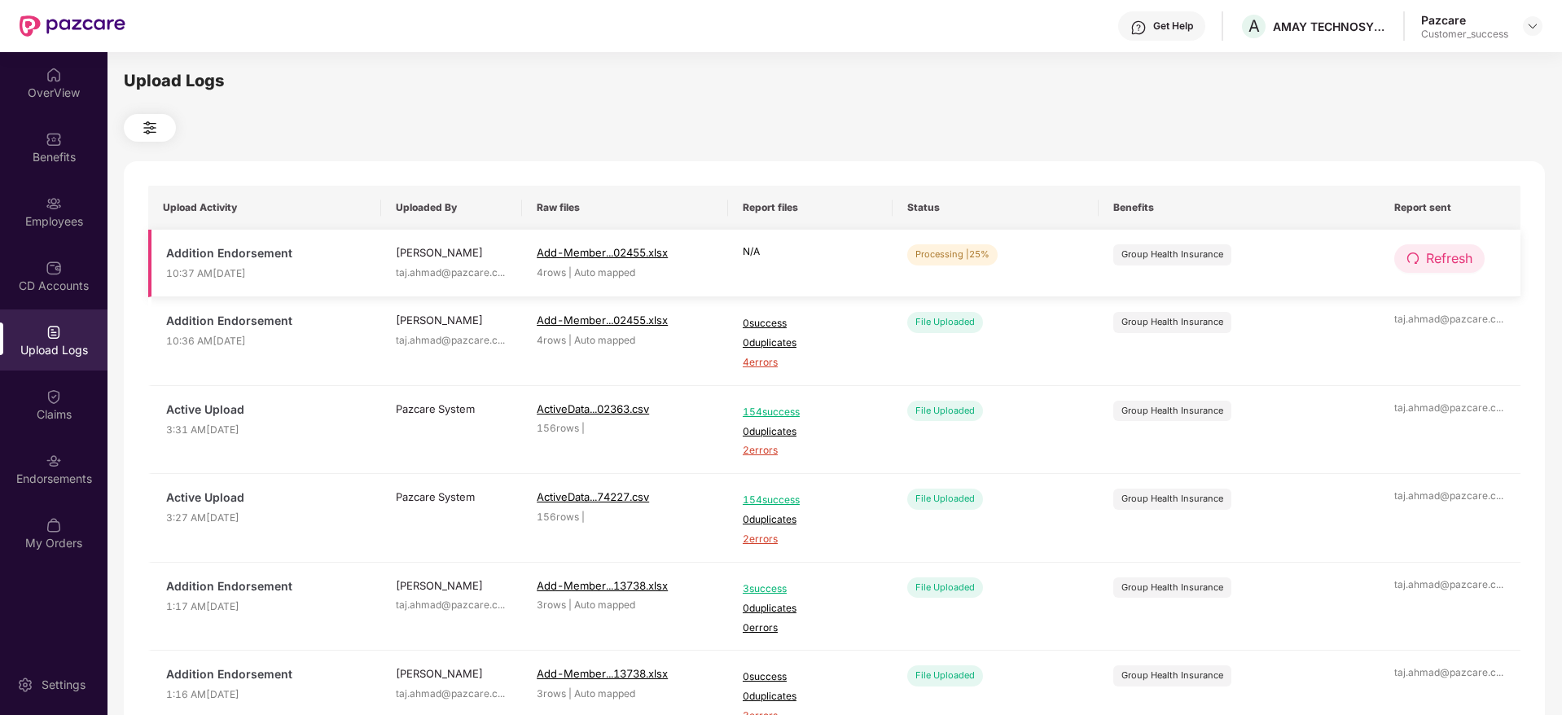
click at [1430, 257] on span "Refresh" at bounding box center [1449, 258] width 46 height 20
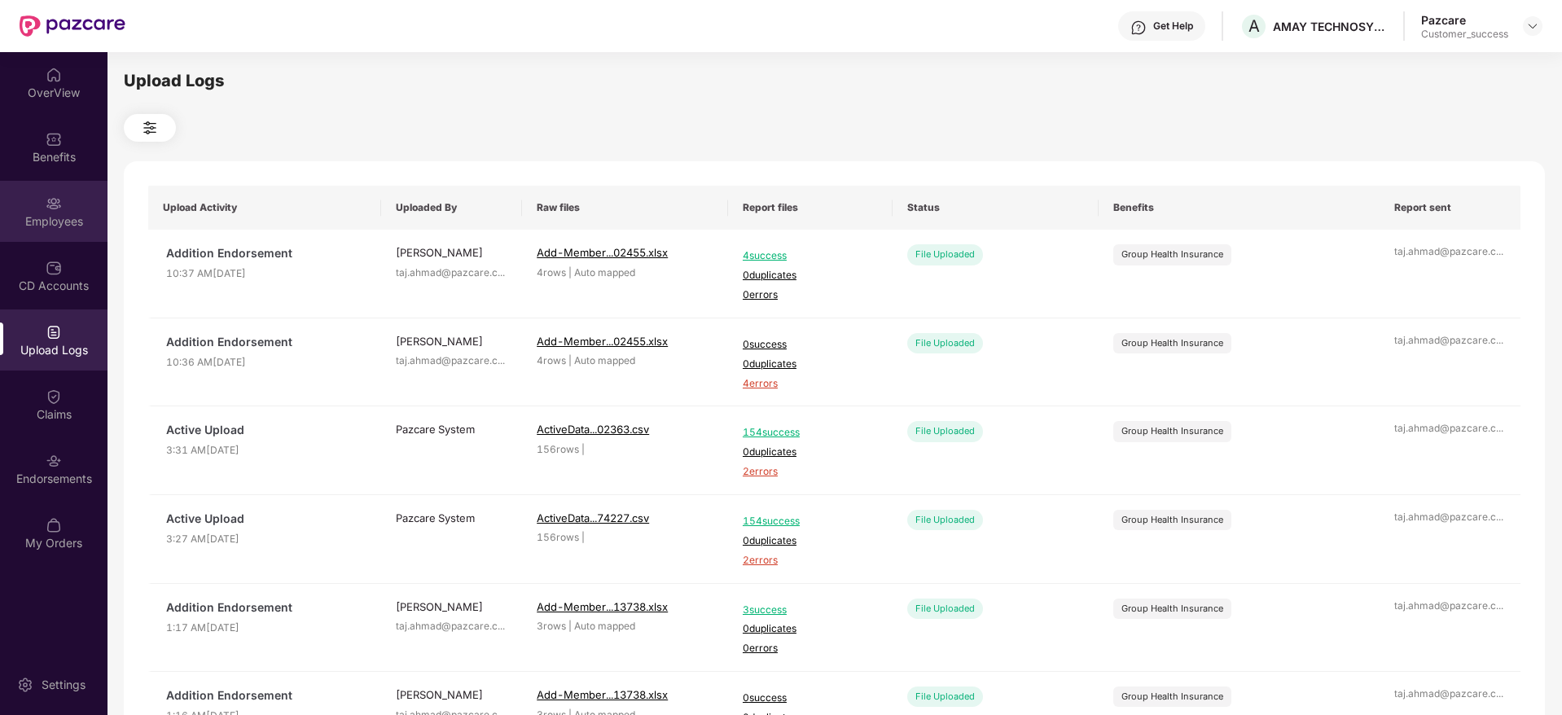
click at [48, 225] on div "Employees" at bounding box center [54, 221] width 108 height 16
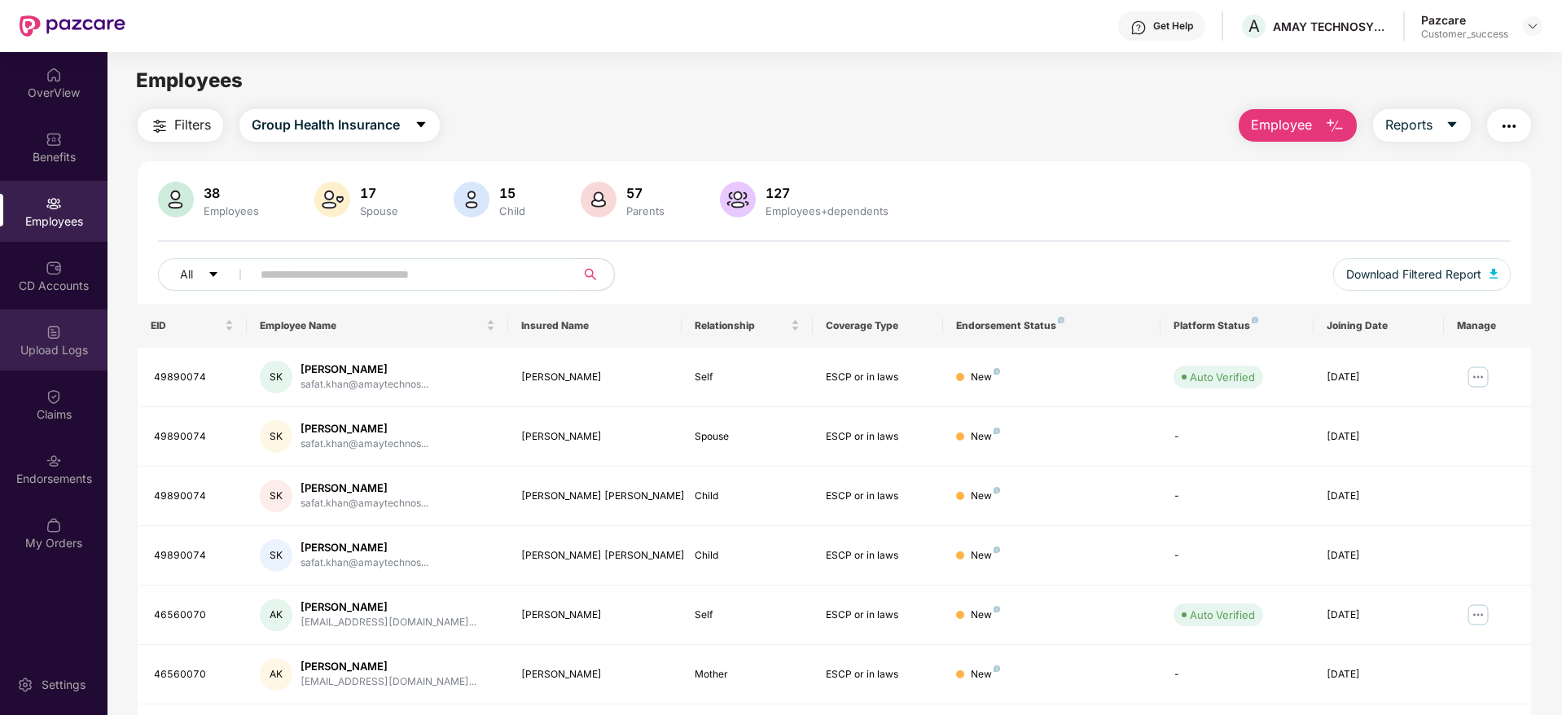
click at [55, 350] on div "Upload Logs" at bounding box center [54, 350] width 108 height 16
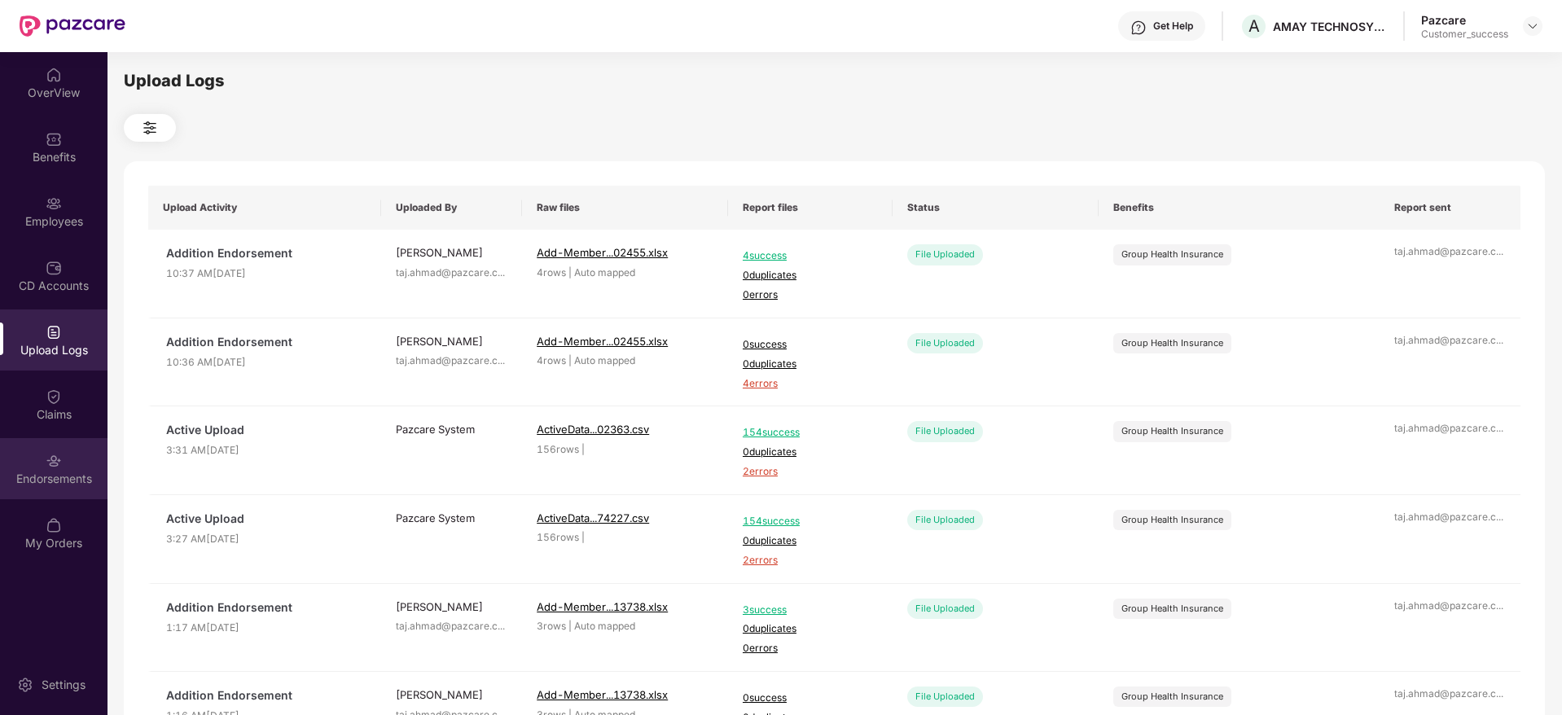
click at [59, 475] on div "Endorsements" at bounding box center [54, 479] width 108 height 16
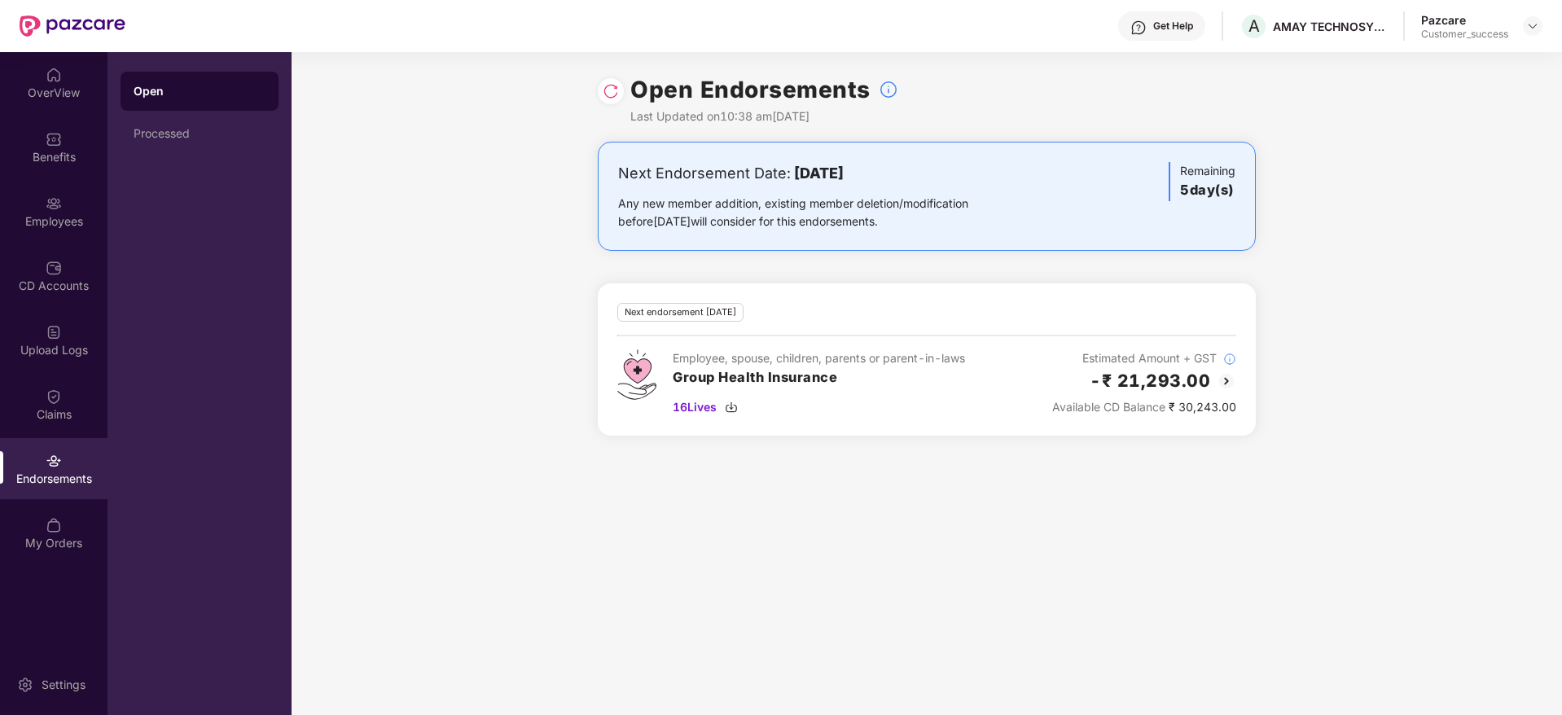
click at [615, 90] on img at bounding box center [611, 91] width 16 height 16
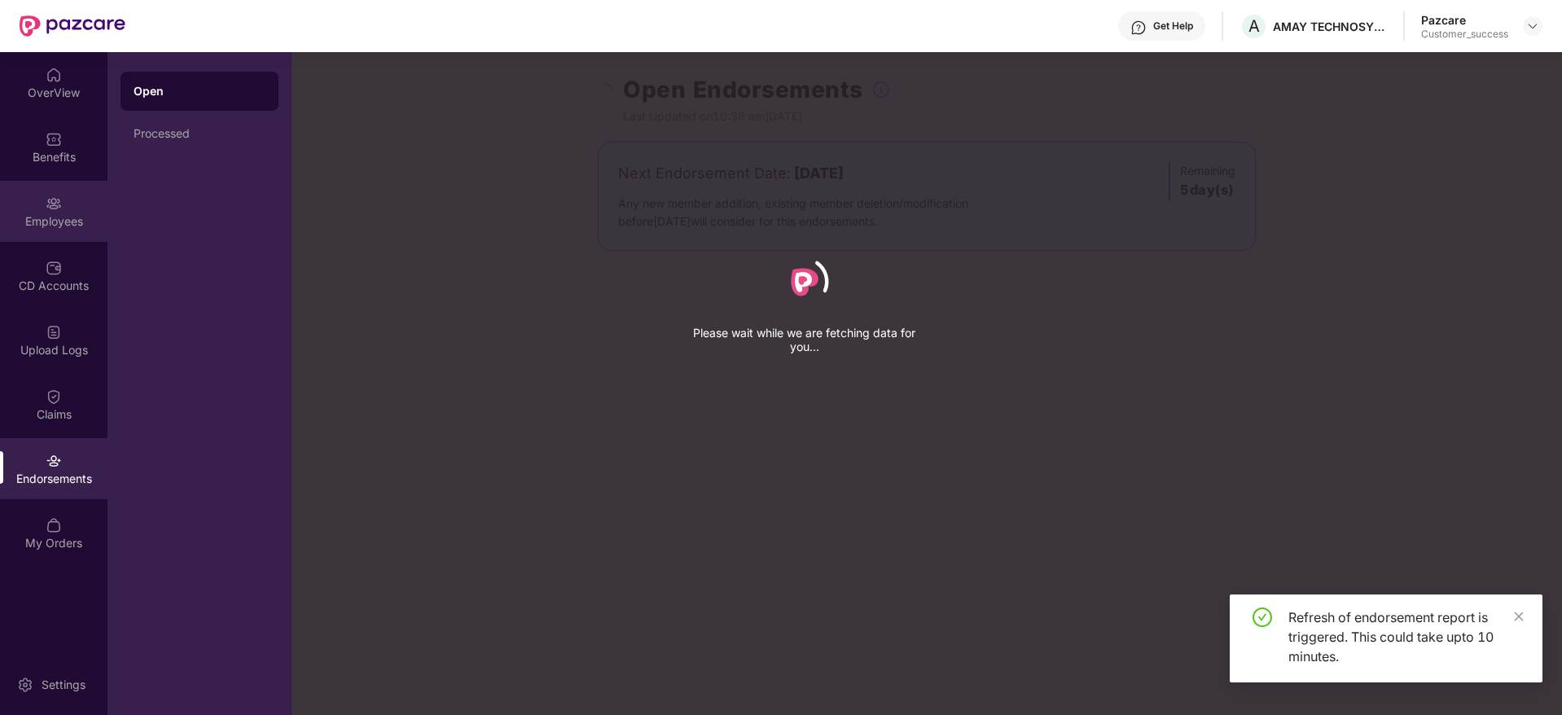
click at [53, 212] on div "Employees" at bounding box center [54, 211] width 108 height 61
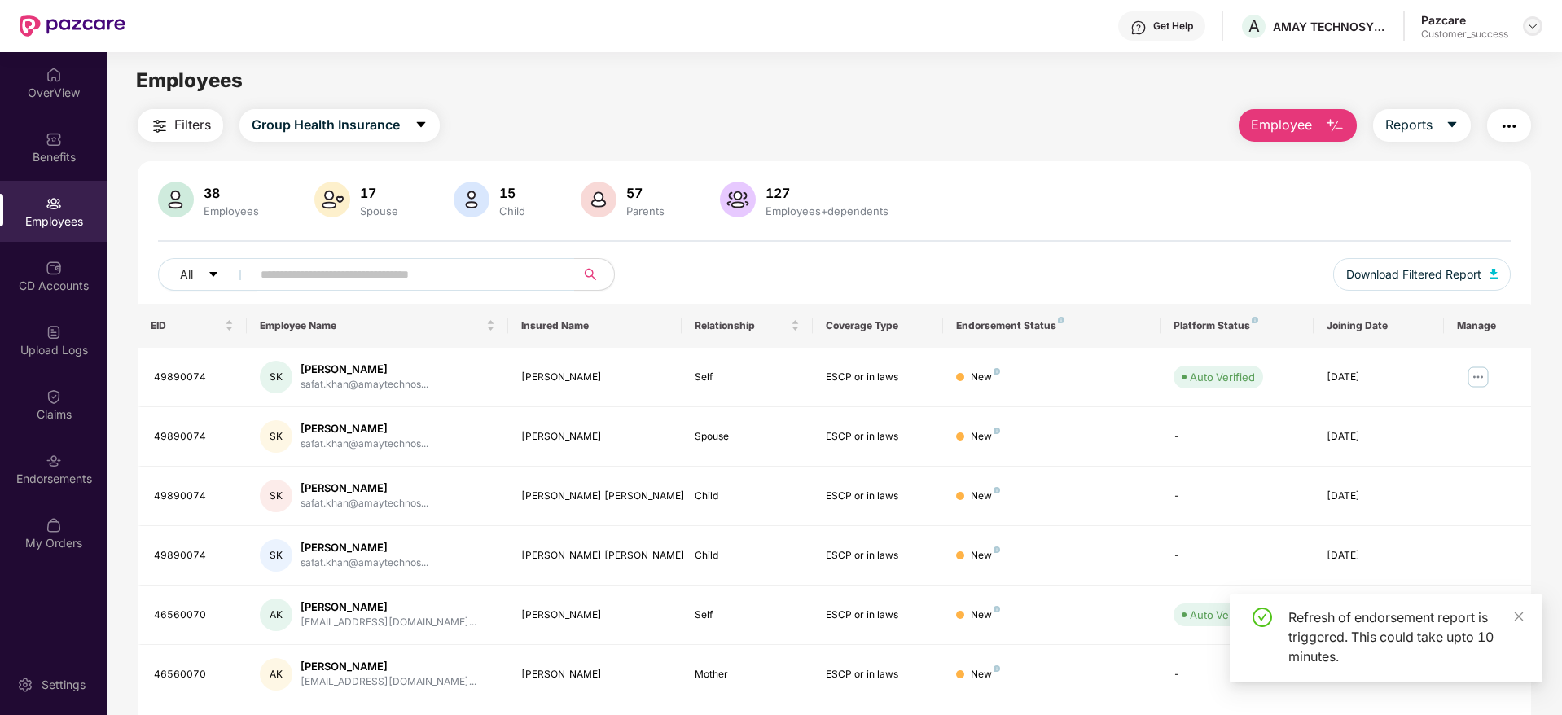
click at [1533, 29] on img at bounding box center [1532, 26] width 13 height 13
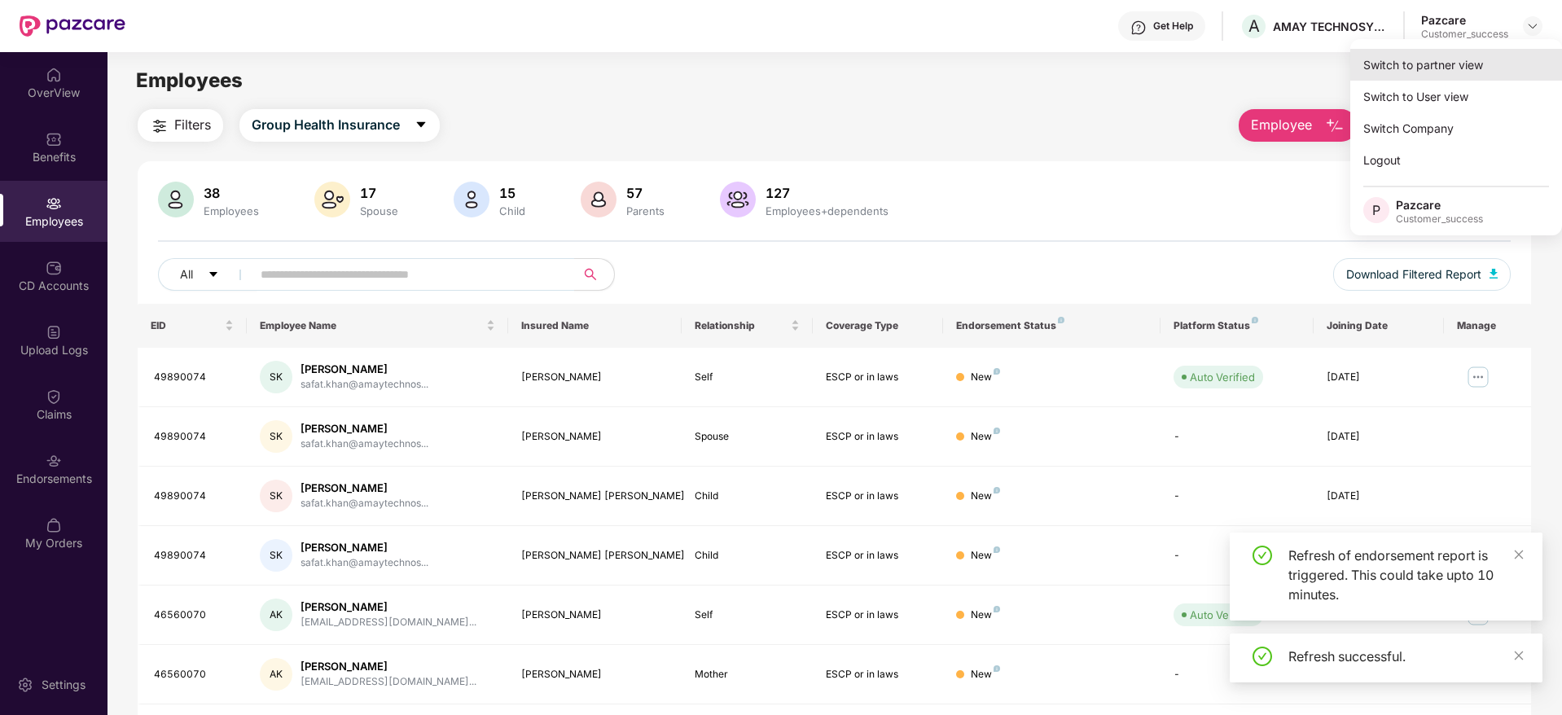
click at [1476, 65] on div "Switch to partner view" at bounding box center [1456, 65] width 212 height 32
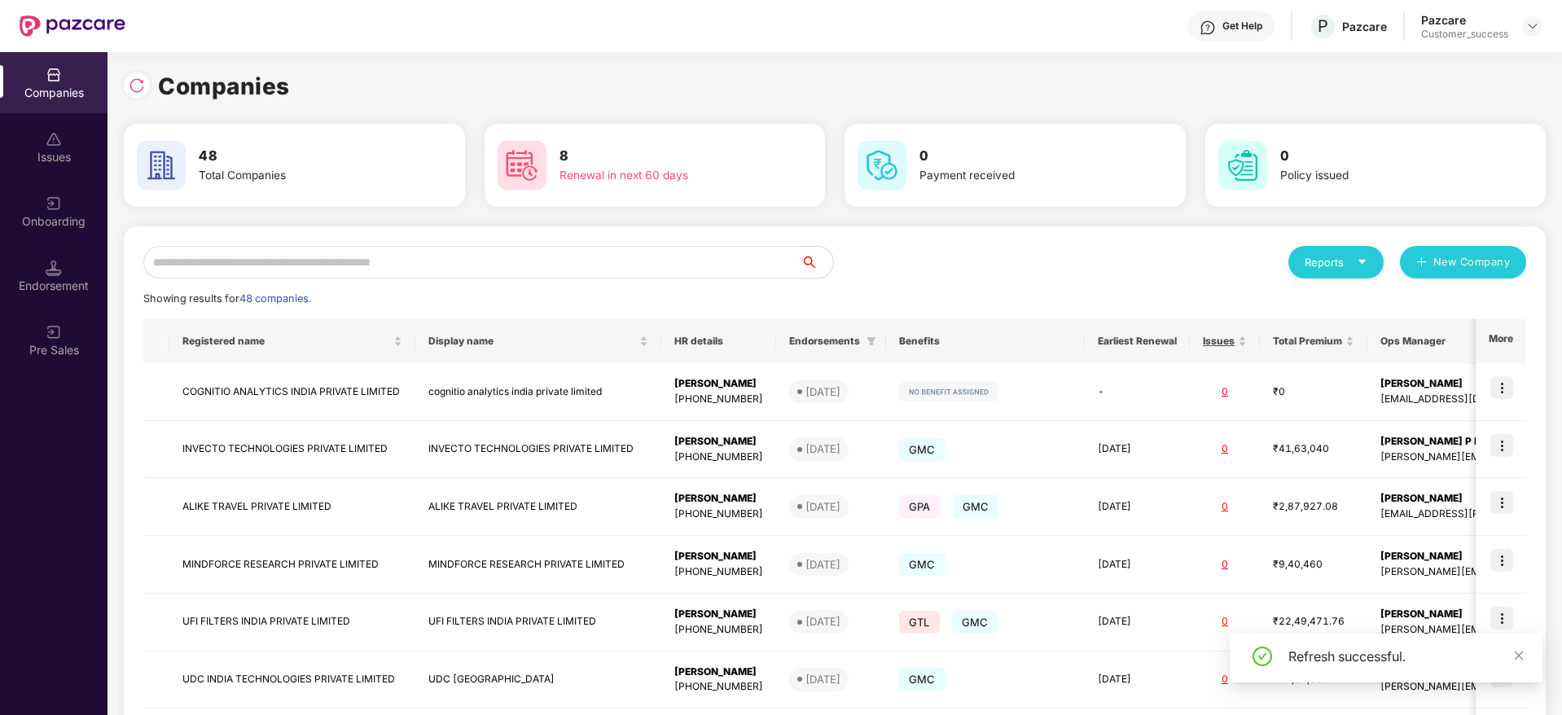
click at [573, 258] on input "text" at bounding box center [471, 262] width 657 height 33
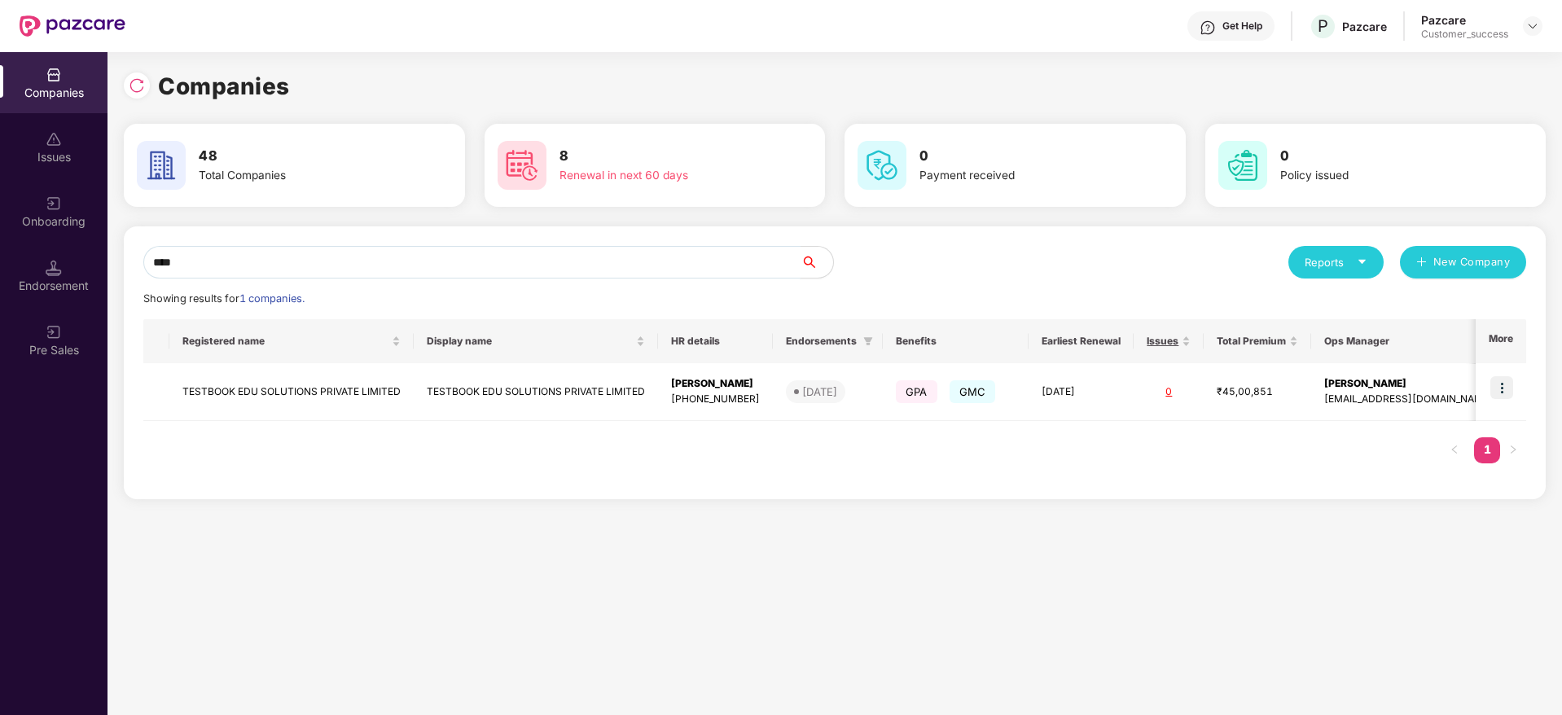
type input "****"
click at [279, 390] on td "TESTBOOK EDU SOLUTIONS PRIVATE LIMITED" at bounding box center [291, 392] width 244 height 58
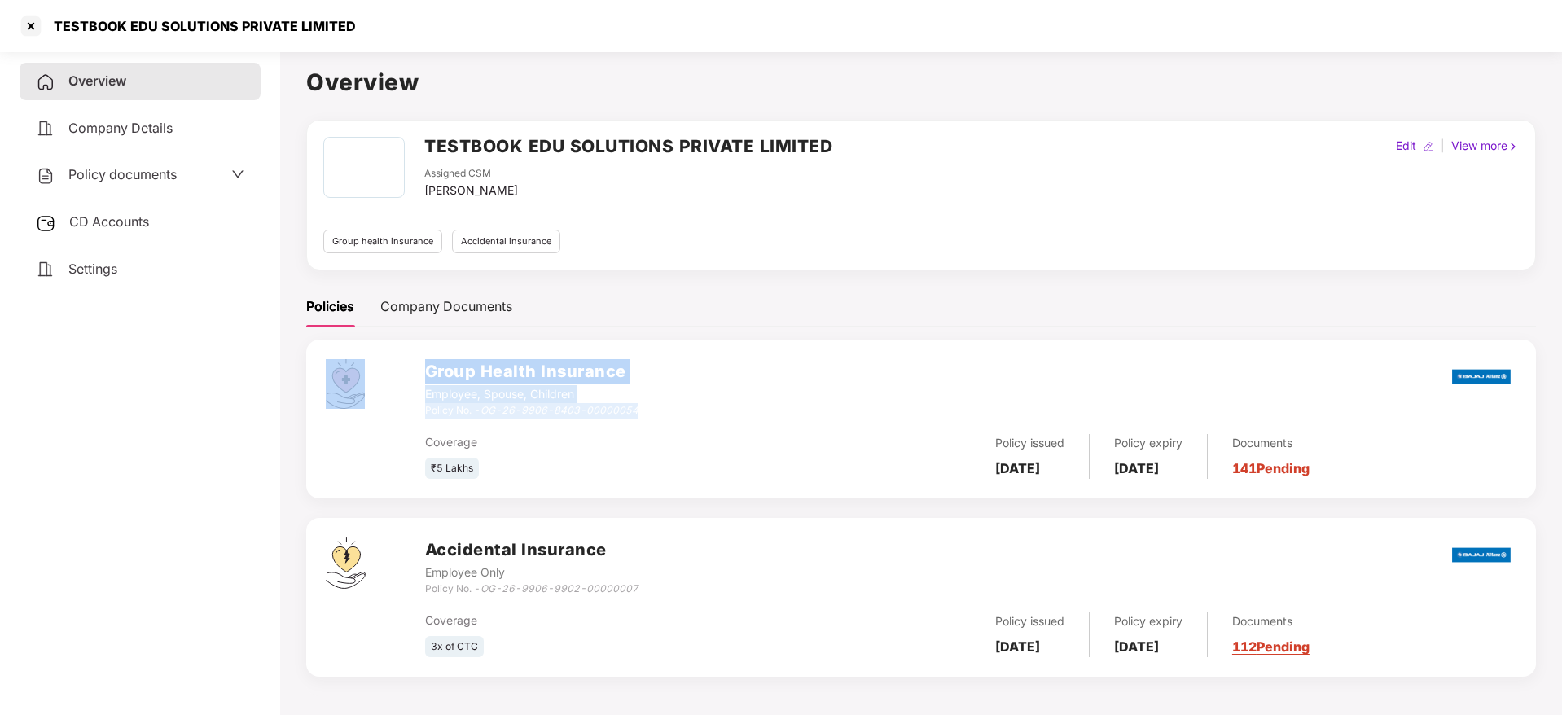
drag, startPoint x: 647, startPoint y: 410, endPoint x: 414, endPoint y: 411, distance: 233.7
click at [414, 411] on div "Group Health Insurance Employee, Spouse, Children Policy No. - OG-26-9906-8403-…" at bounding box center [921, 419] width 1230 height 159
click at [631, 411] on icon "OG-26-9906-8403-00000054" at bounding box center [559, 410] width 158 height 12
drag, startPoint x: 640, startPoint y: 410, endPoint x: 425, endPoint y: 411, distance: 215.0
click at [425, 411] on div "Group Health Insurance Employee, Spouse, Children Policy No. - OG-26-9906-8403-…" at bounding box center [970, 388] width 1091 height 59
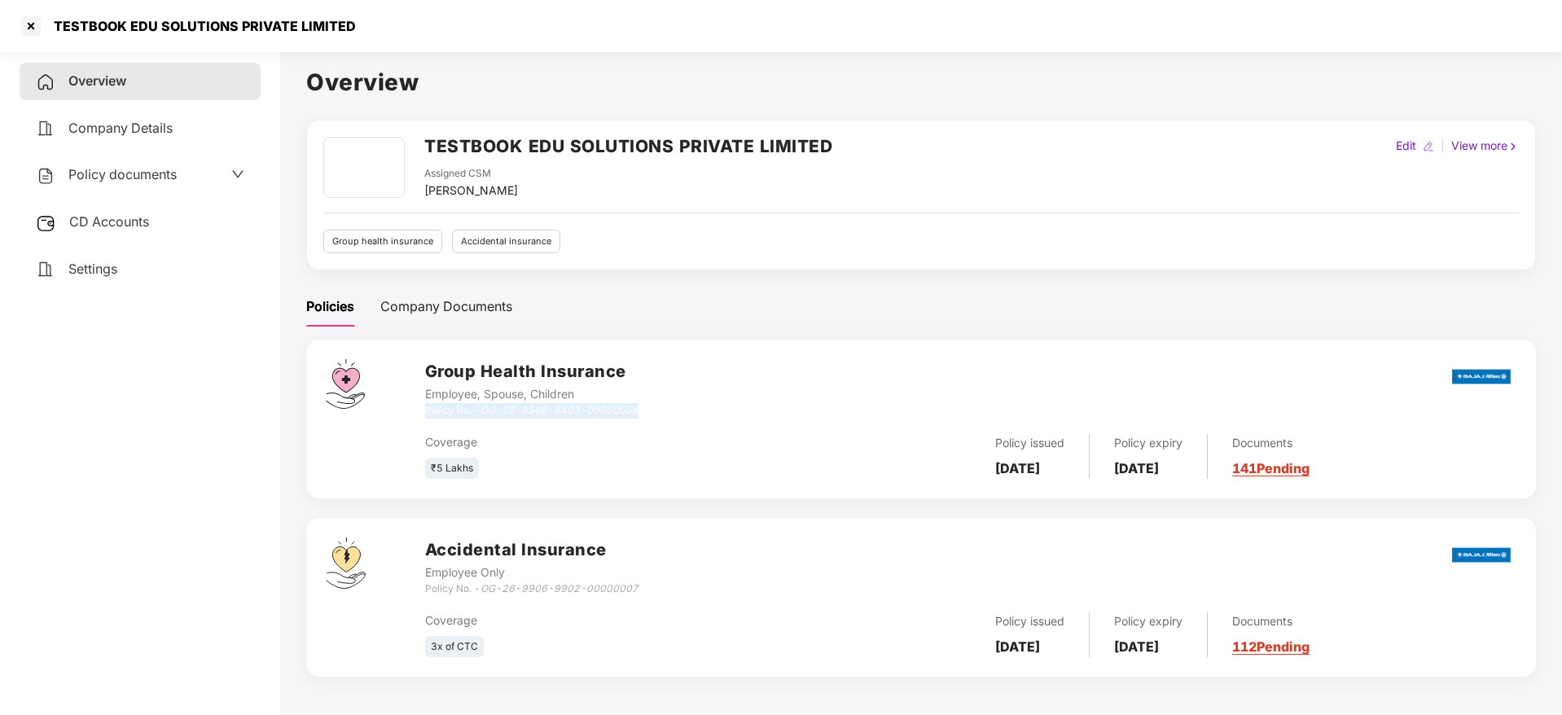
copy div "Policy No. - OG-26-9906-8403-00000054"
click at [29, 26] on div at bounding box center [31, 26] width 26 height 26
